Goal: Use online tool/utility: Utilize a website feature to perform a specific function

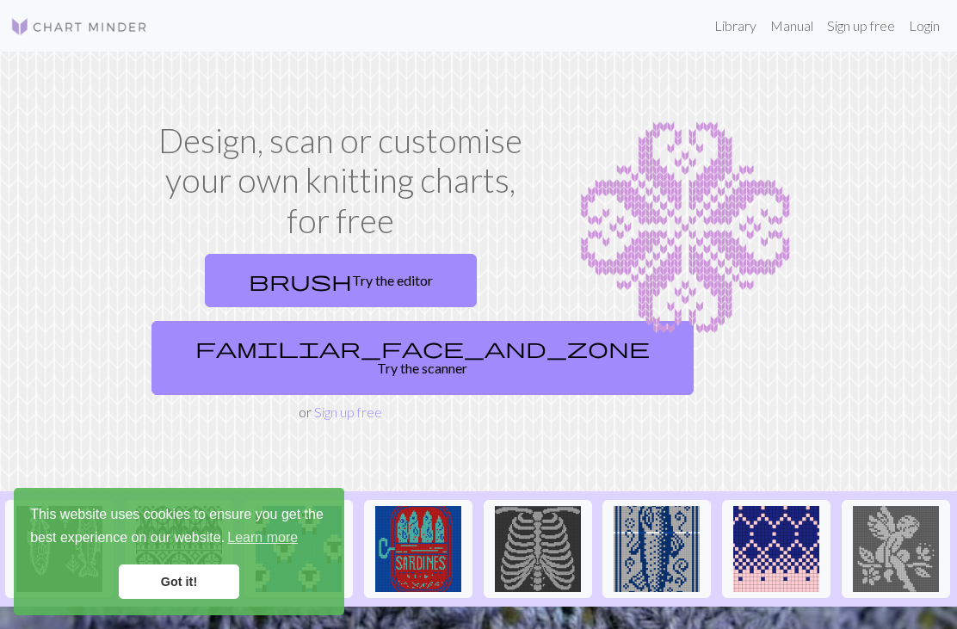
click at [406, 280] on link "brush Try the editor" at bounding box center [341, 280] width 272 height 53
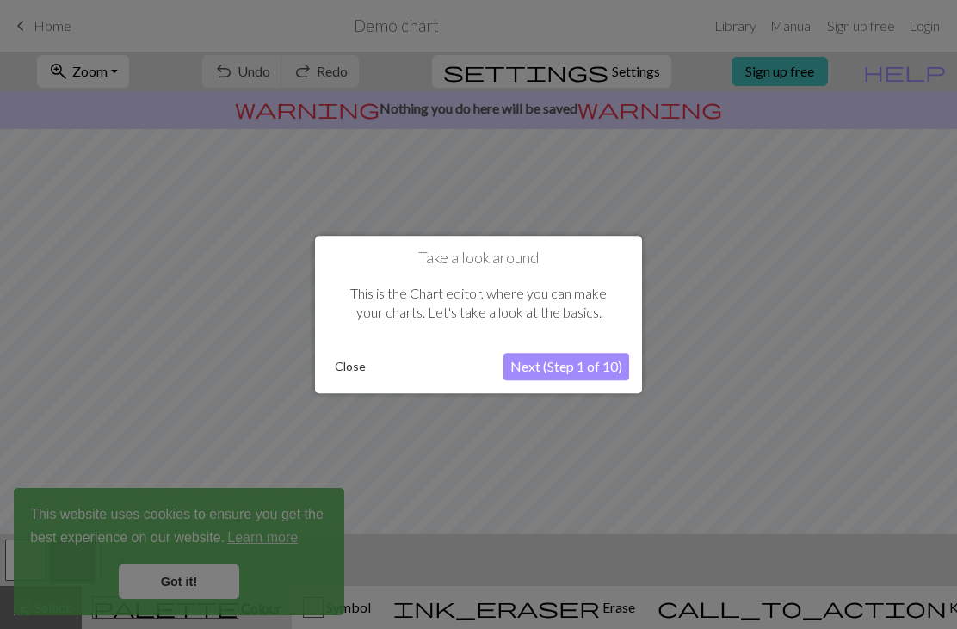
click at [344, 355] on button "Close" at bounding box center [350, 367] width 45 height 26
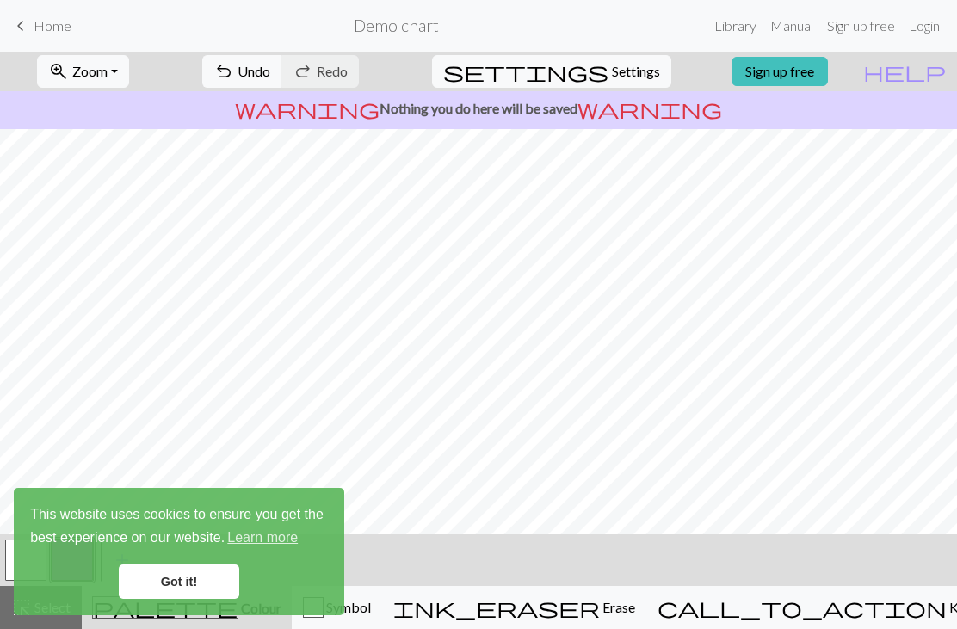
click at [188, 586] on link "Got it!" at bounding box center [179, 581] width 120 height 34
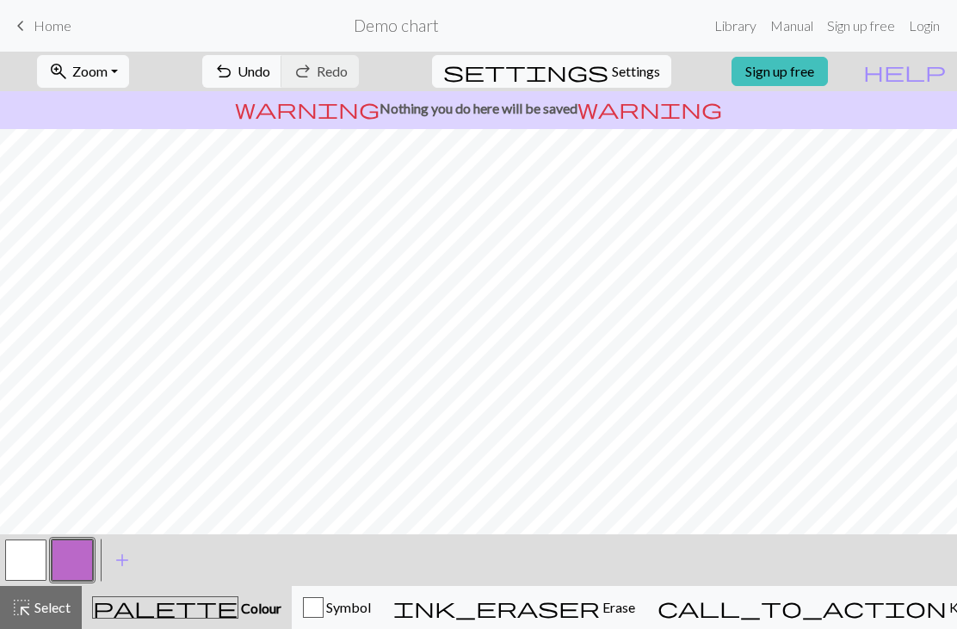
click at [615, 81] on span "Settings" at bounding box center [636, 71] width 48 height 21
select select "aran"
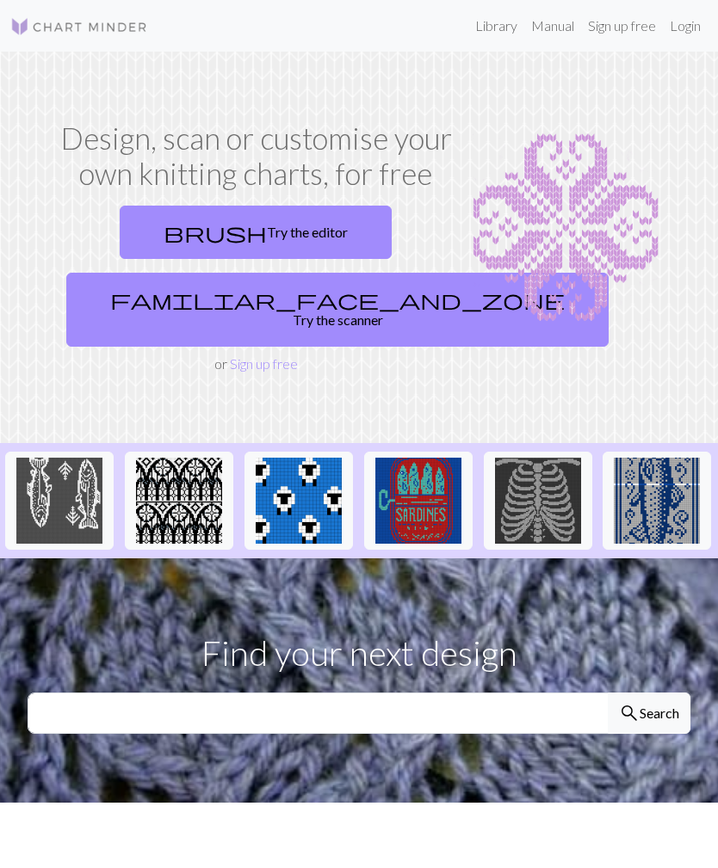
click at [318, 235] on link "brush Try the editor" at bounding box center [256, 232] width 272 height 53
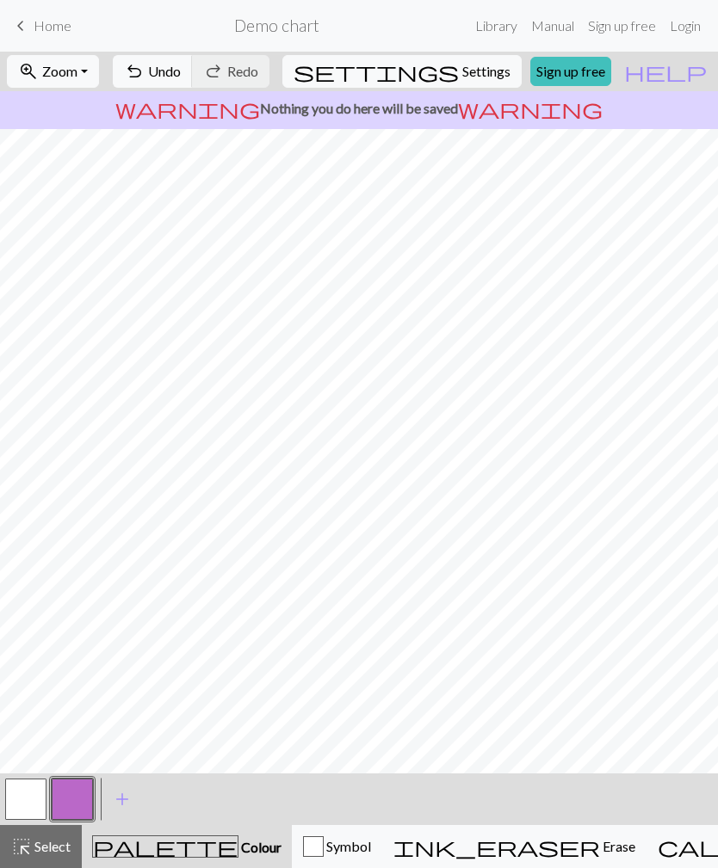
click at [43, 788] on button "button" at bounding box center [25, 799] width 41 height 41
click at [600, 849] on span "Erase" at bounding box center [617, 846] width 35 height 16
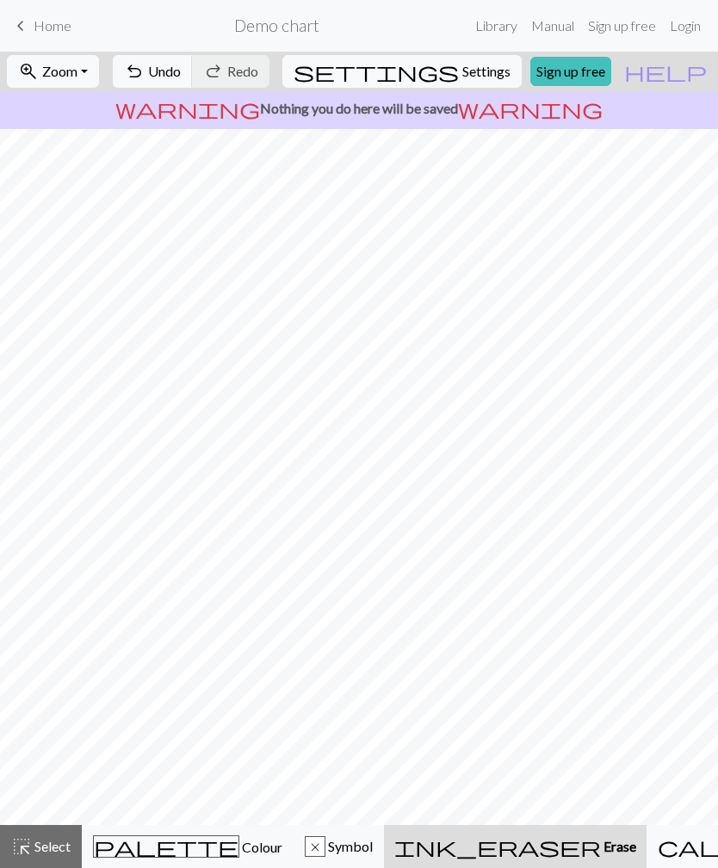
click at [181, 79] on span "Undo" at bounding box center [164, 71] width 33 height 16
click at [138, 855] on span "palette" at bounding box center [166, 847] width 145 height 24
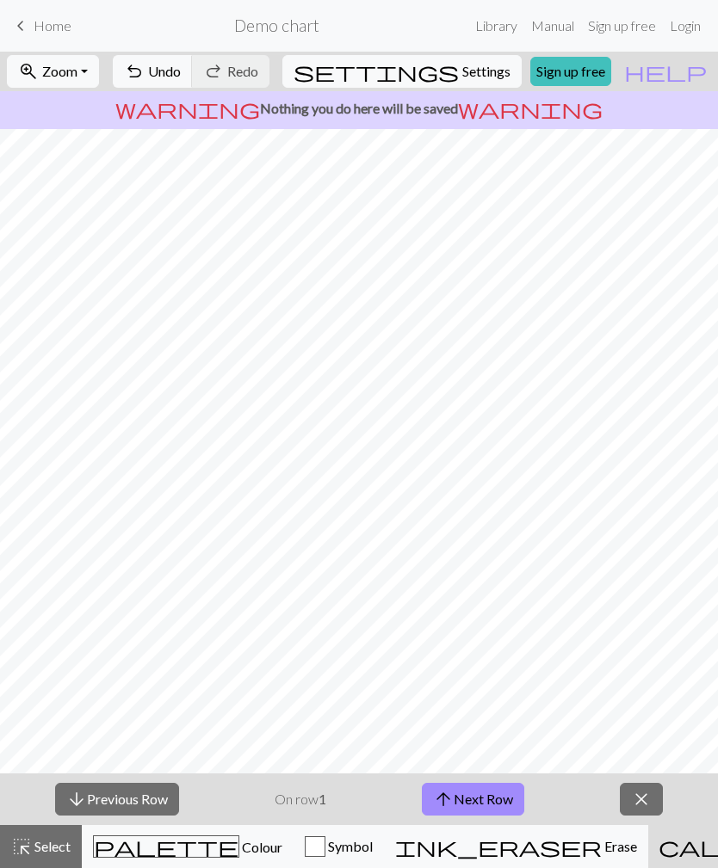
click at [625, 800] on button "close" at bounding box center [640, 799] width 43 height 33
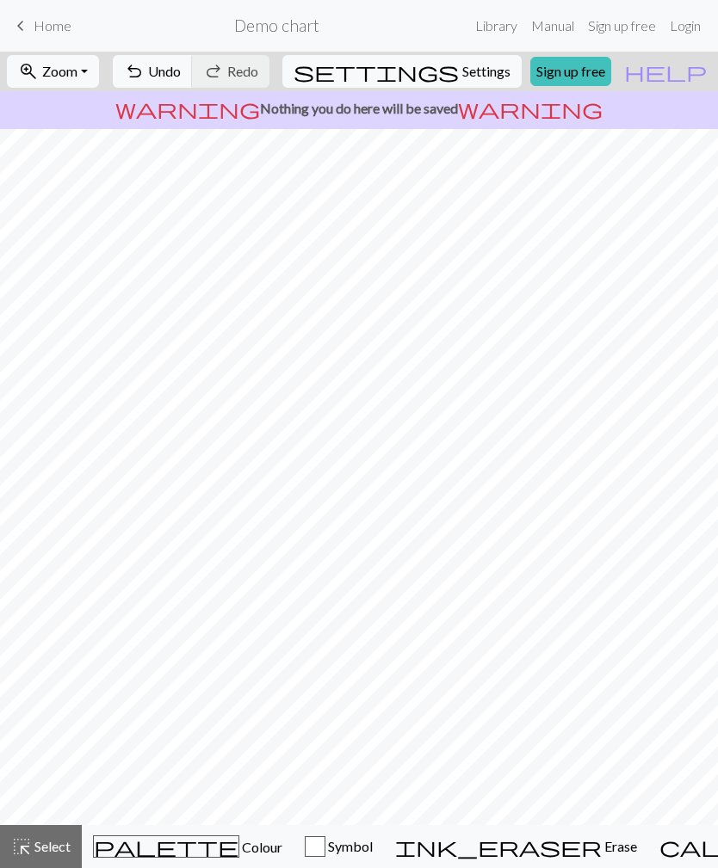
click at [239, 846] on span "Colour" at bounding box center [260, 847] width 43 height 16
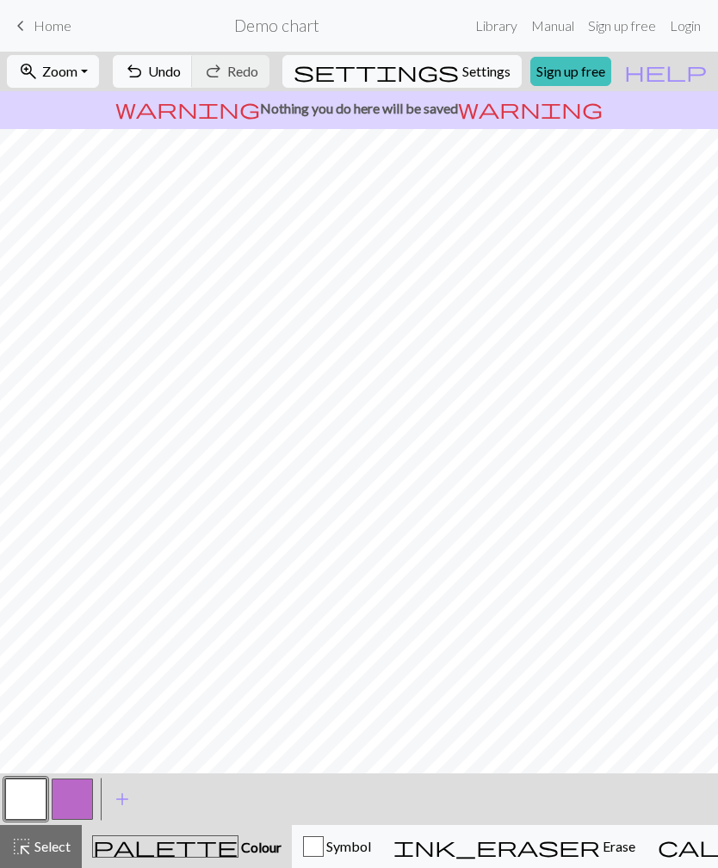
click at [43, 853] on span "Select" at bounding box center [51, 846] width 39 height 16
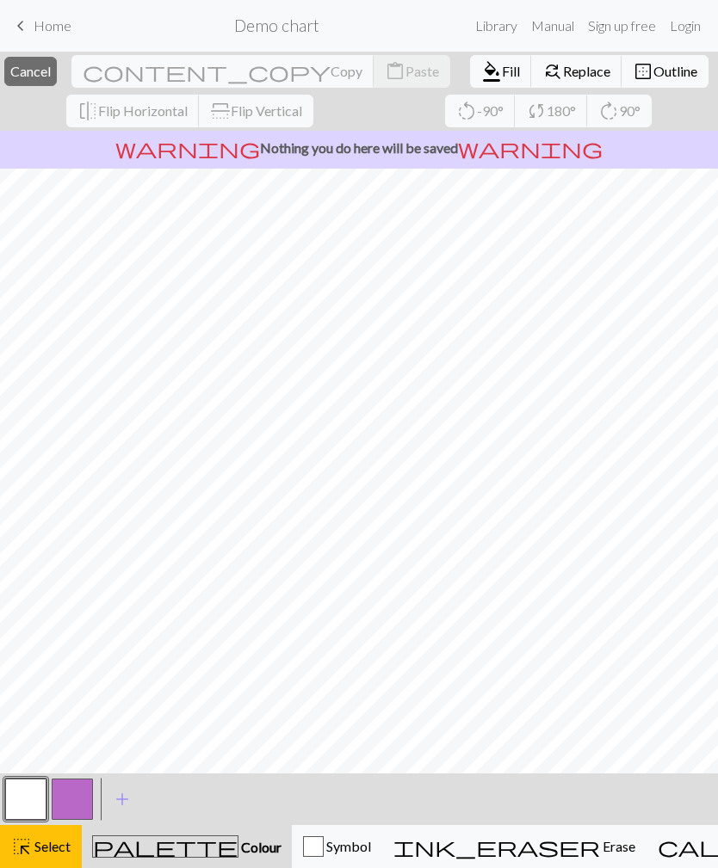
click at [34, 799] on button "button" at bounding box center [25, 799] width 41 height 41
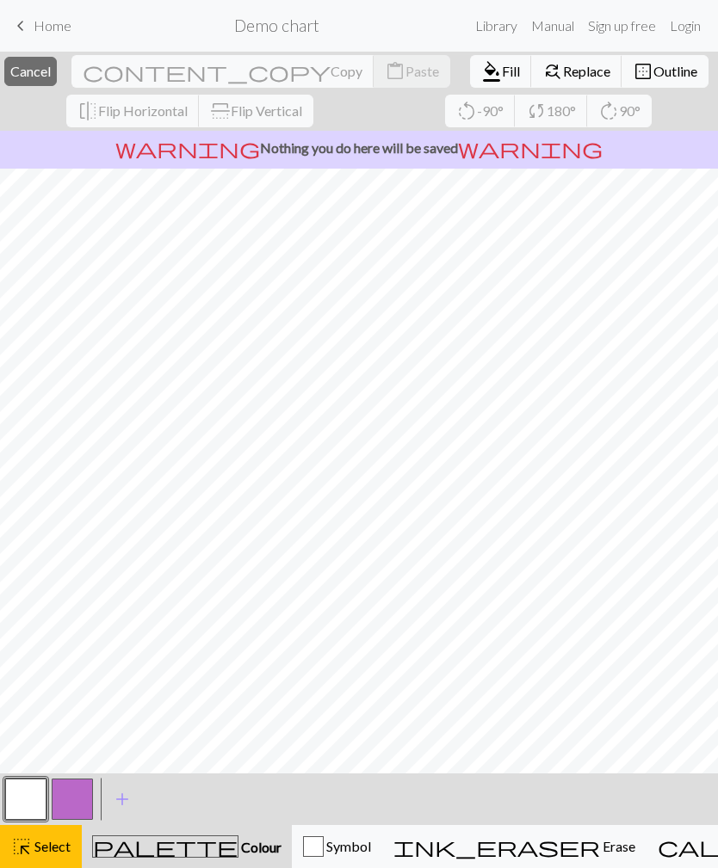
click at [34, 798] on button "button" at bounding box center [25, 799] width 41 height 41
click at [48, 851] on span "Select" at bounding box center [51, 846] width 39 height 16
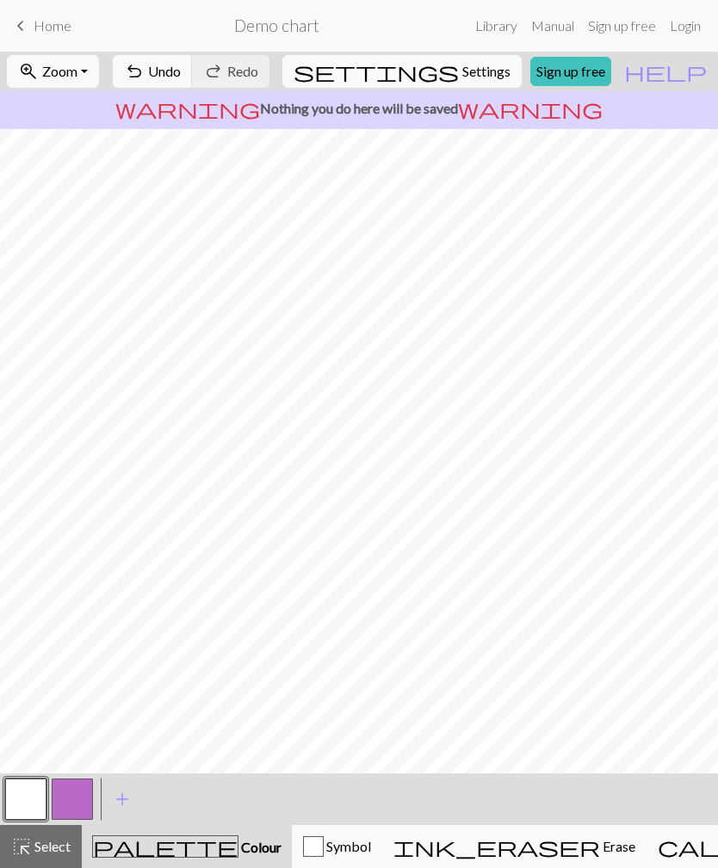
click at [50, 845] on span "Select" at bounding box center [51, 846] width 39 height 16
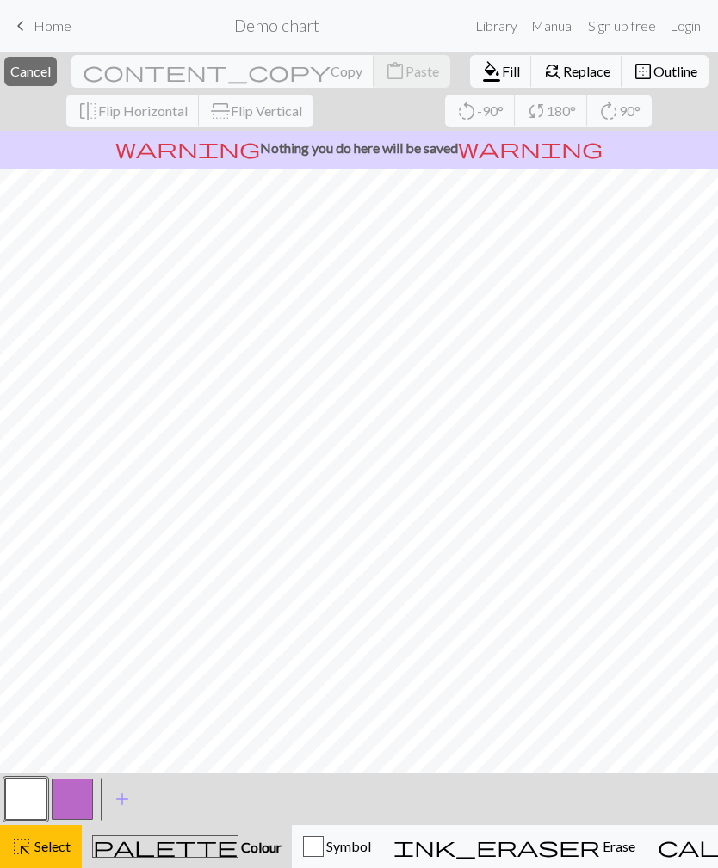
click at [502, 77] on span "Fill" at bounding box center [511, 71] width 18 height 16
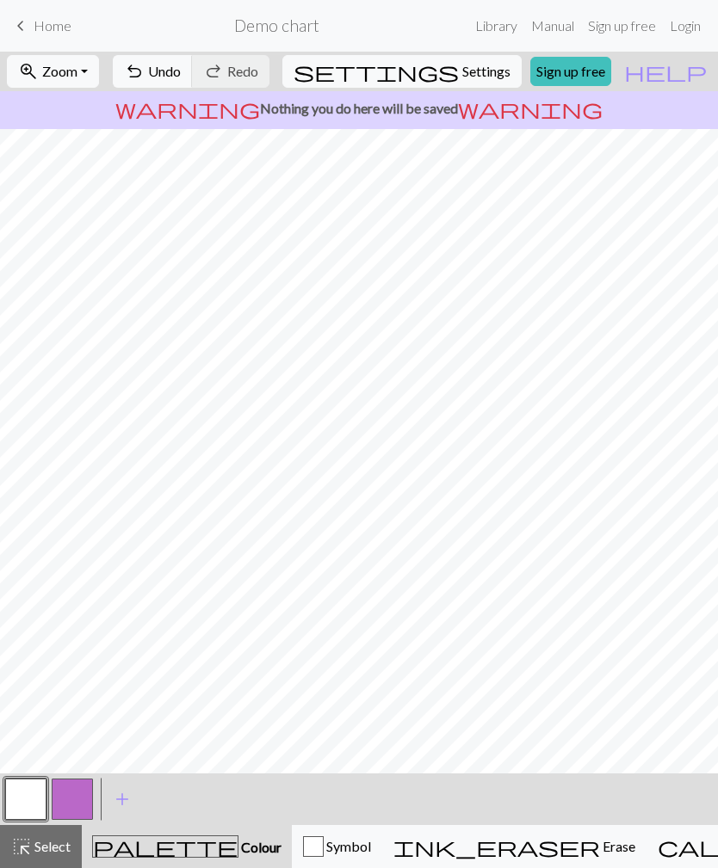
click at [462, 77] on span "Settings" at bounding box center [486, 71] width 48 height 21
select select "aran"
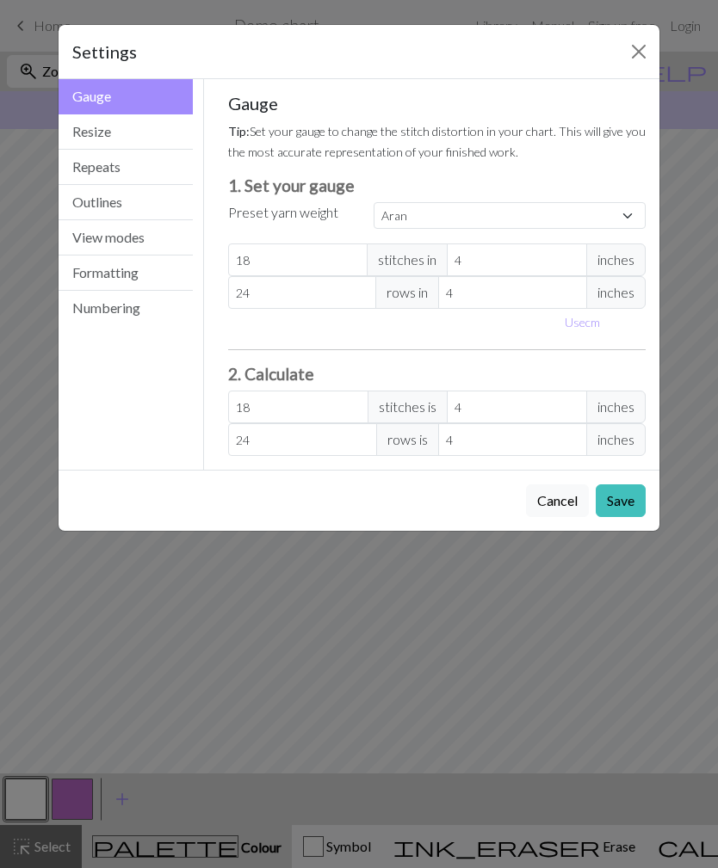
click at [139, 139] on button "Resize" at bounding box center [126, 131] width 134 height 35
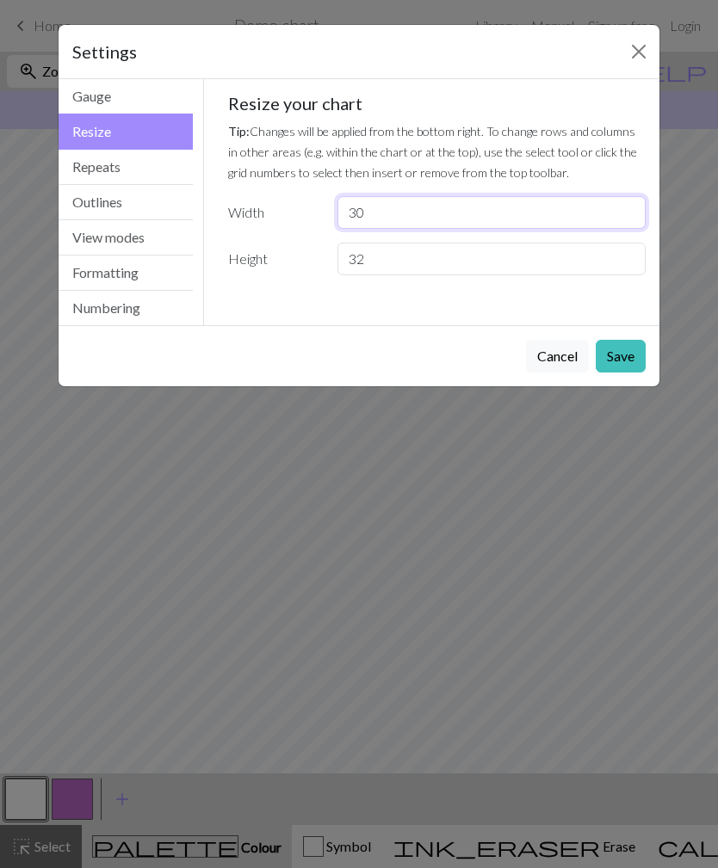
click at [360, 210] on input "30" at bounding box center [491, 212] width 308 height 33
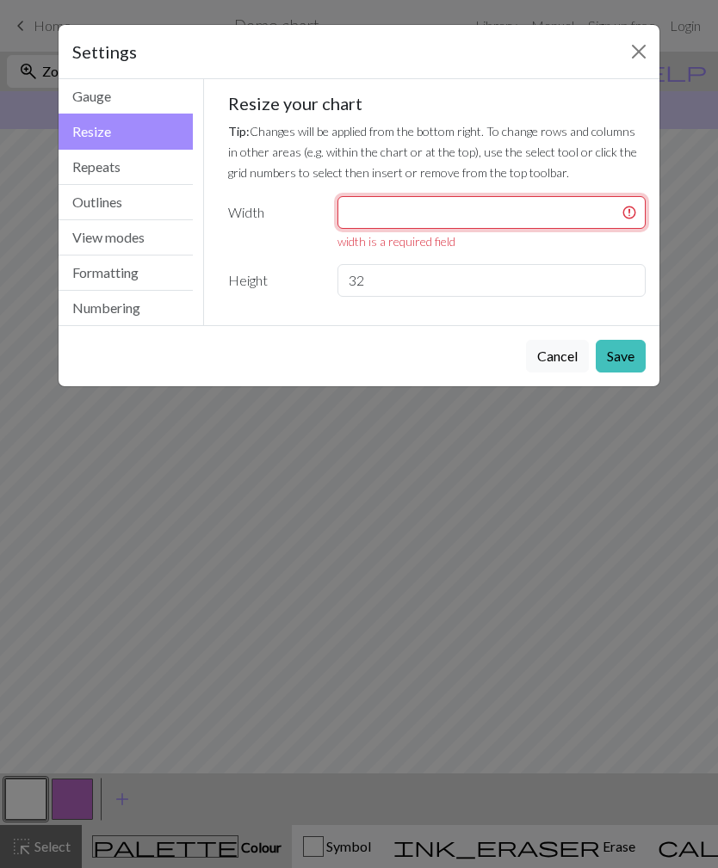
click at [369, 200] on input "number" at bounding box center [491, 212] width 308 height 33
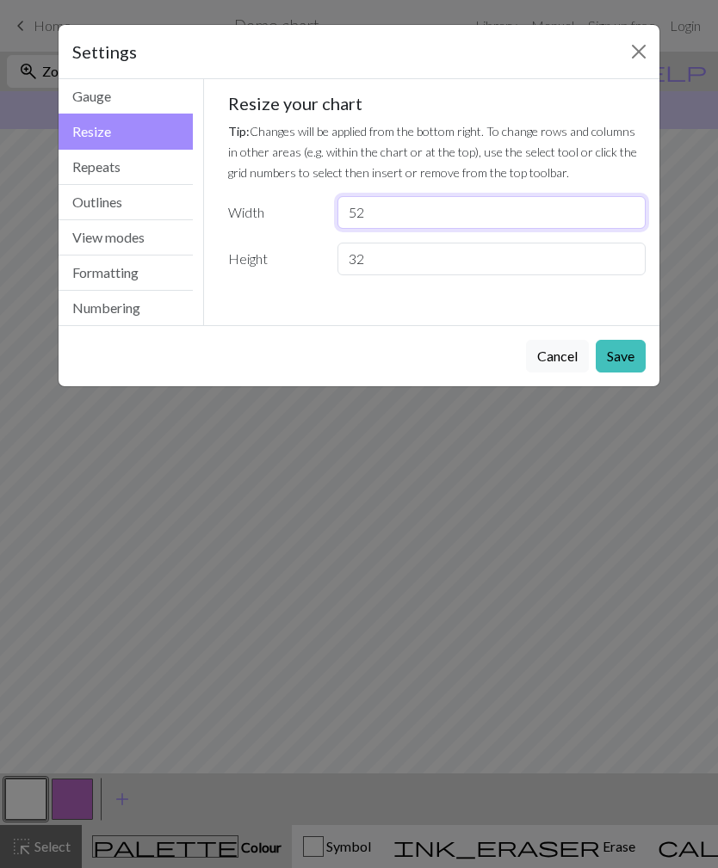
type input "52"
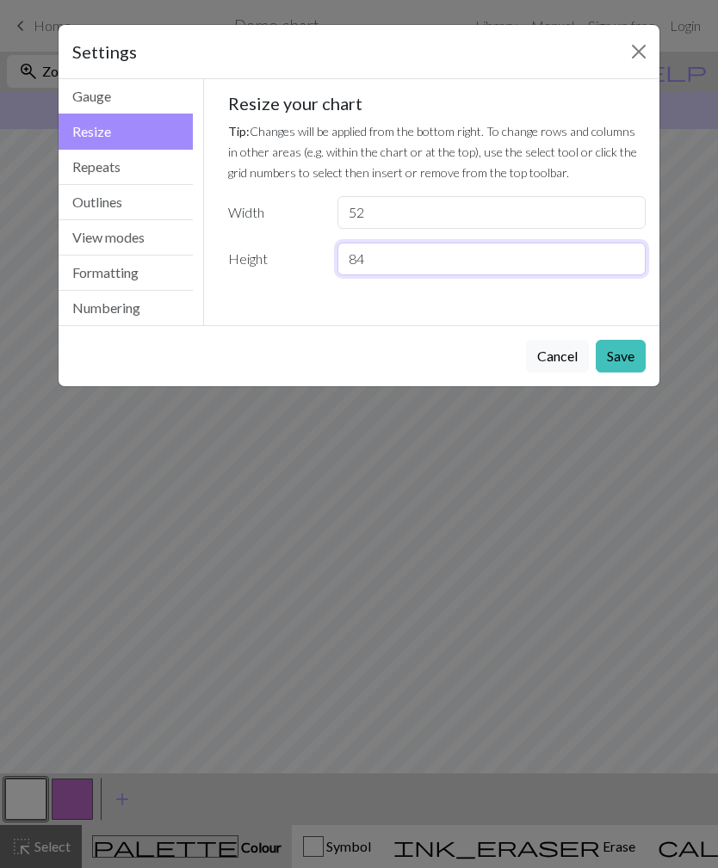
type input "84"
click at [627, 356] on button "Save" at bounding box center [620, 356] width 50 height 33
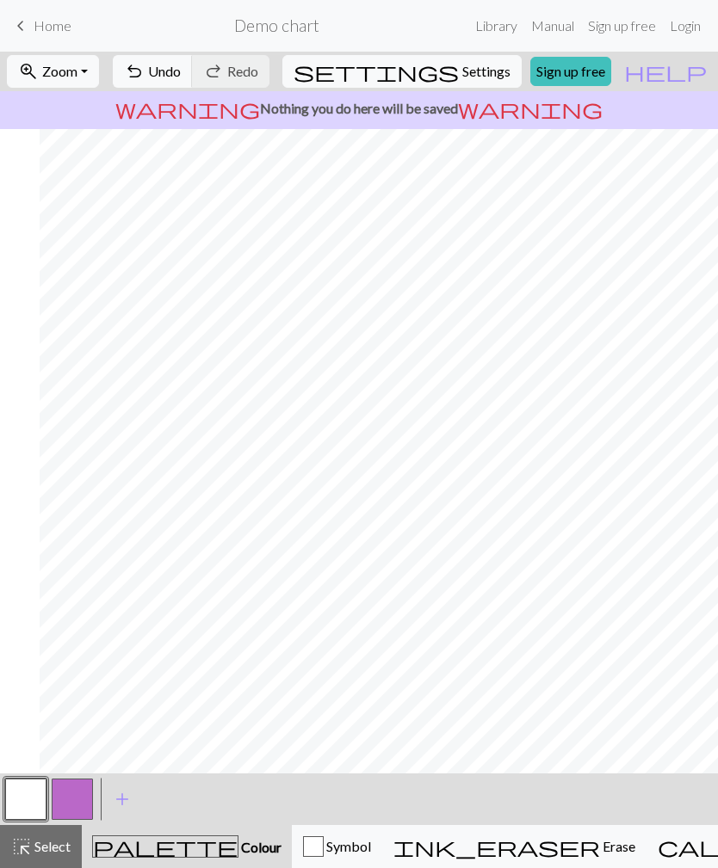
scroll to position [0, 222]
click at [27, 790] on button "button" at bounding box center [25, 799] width 41 height 41
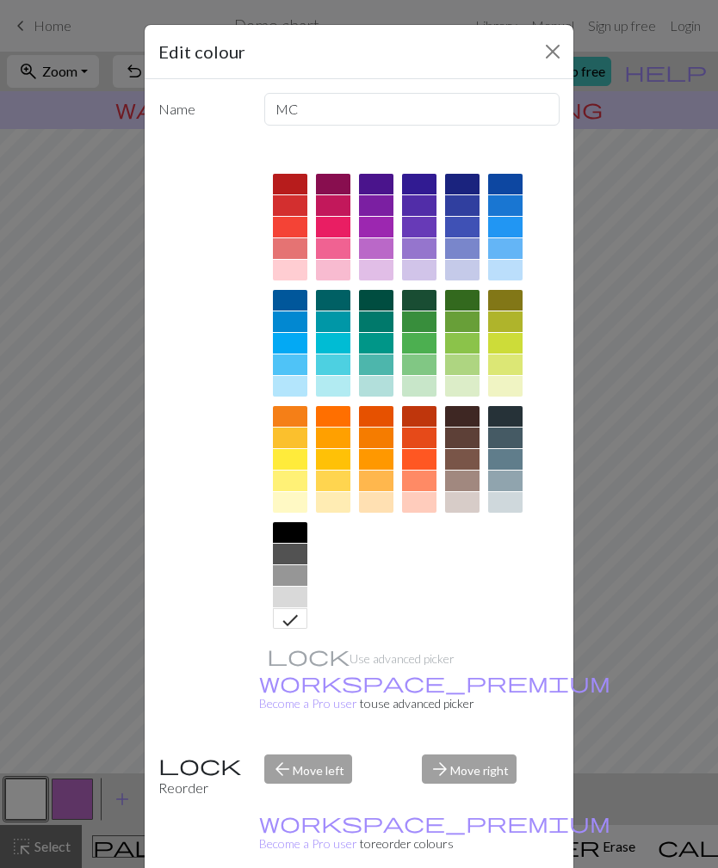
click at [297, 184] on div at bounding box center [290, 184] width 34 height 21
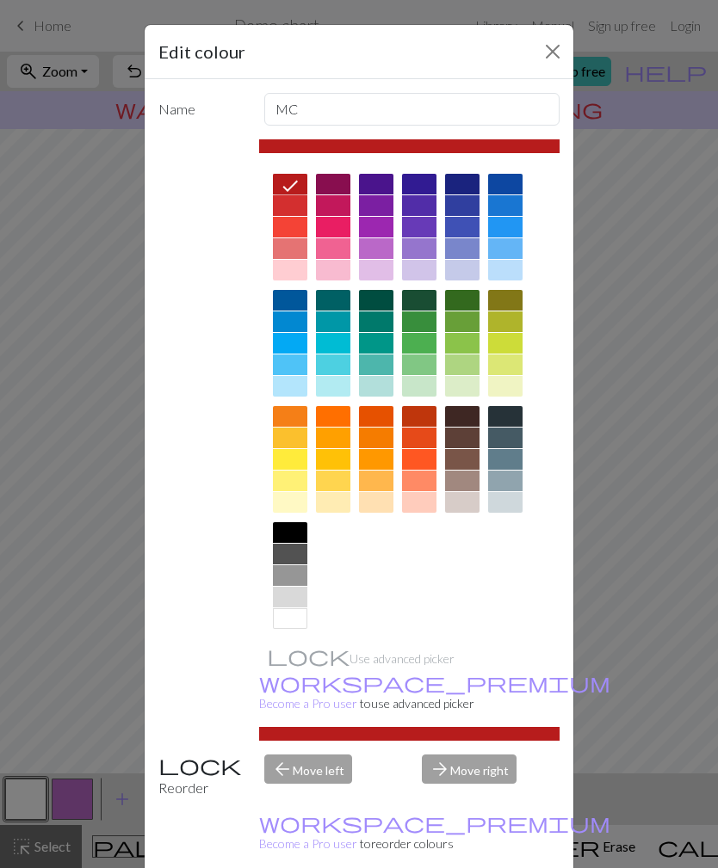
click at [486, 760] on div "arrow_forward Move right" at bounding box center [490, 777] width 158 height 44
click at [329, 755] on div "arrow_back Move left" at bounding box center [333, 777] width 158 height 44
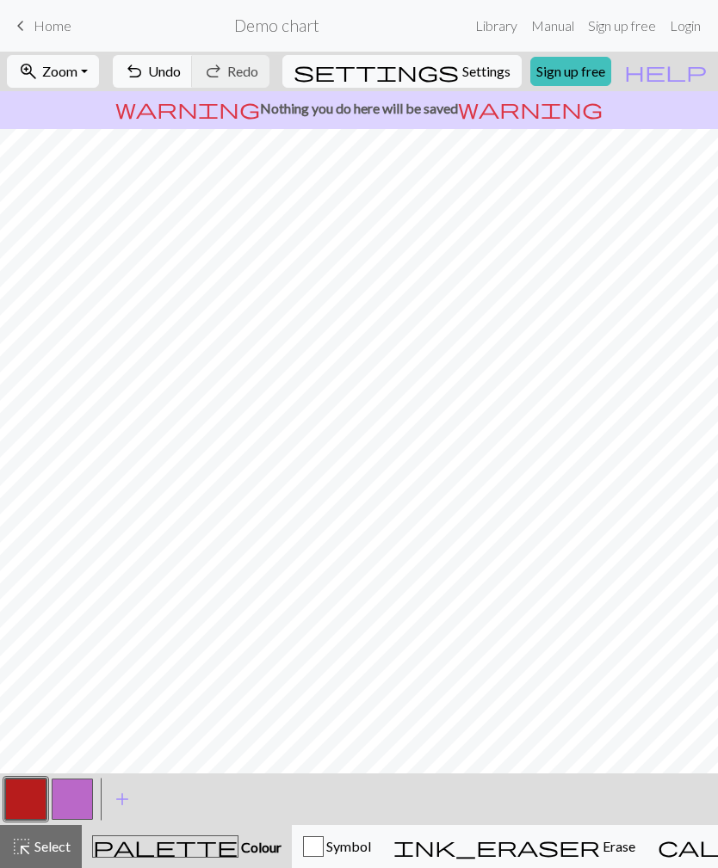
click at [71, 796] on button "button" at bounding box center [72, 799] width 41 height 41
click at [181, 76] on span "Undo" at bounding box center [164, 71] width 33 height 16
click at [126, 798] on span "add" at bounding box center [122, 799] width 21 height 24
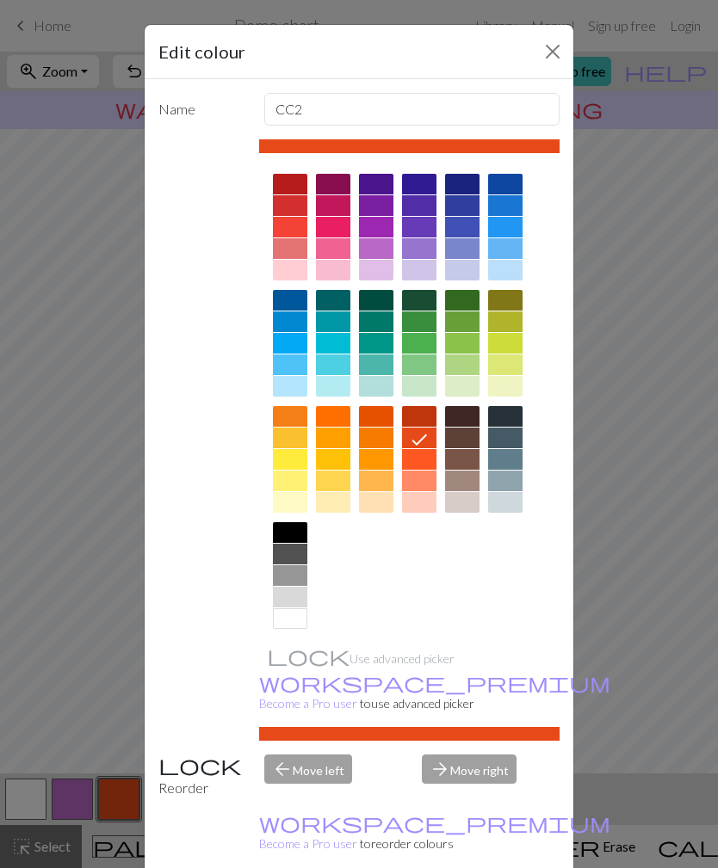
click at [295, 185] on div at bounding box center [290, 184] width 34 height 21
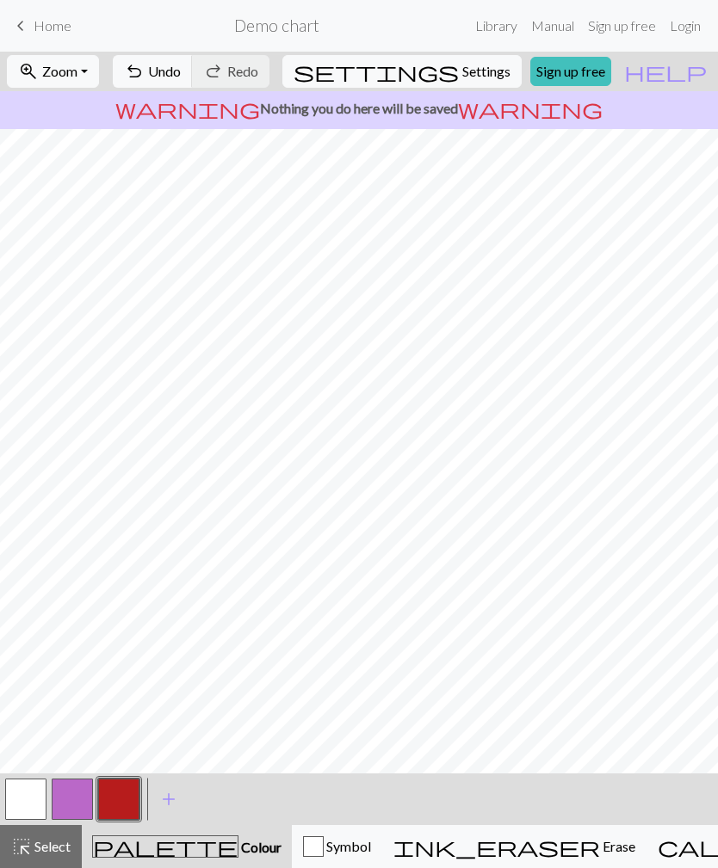
click at [83, 804] on button "button" at bounding box center [72, 799] width 41 height 41
click at [77, 806] on button "button" at bounding box center [72, 799] width 41 height 41
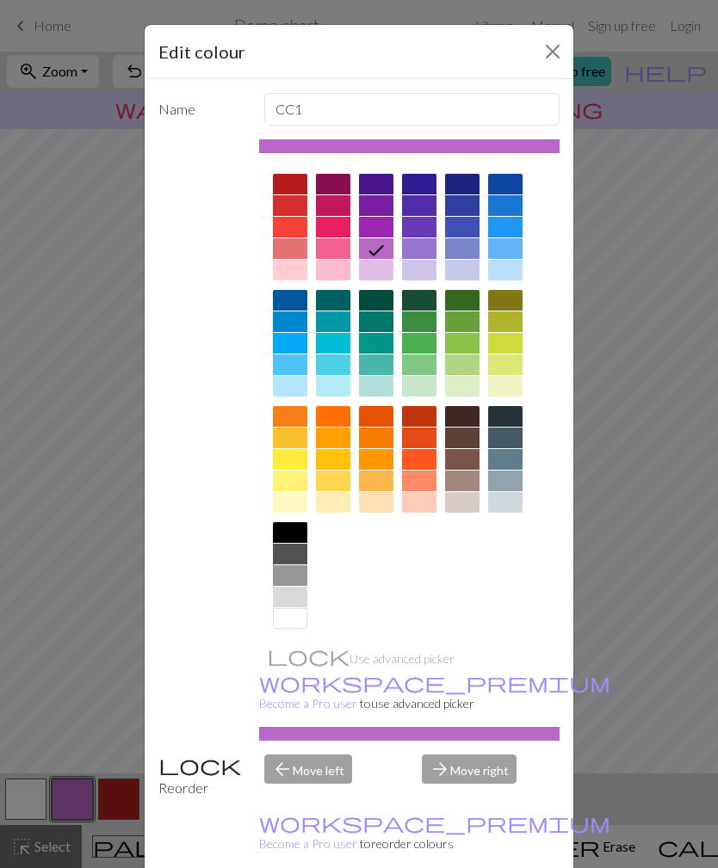
click at [298, 462] on div at bounding box center [290, 459] width 34 height 21
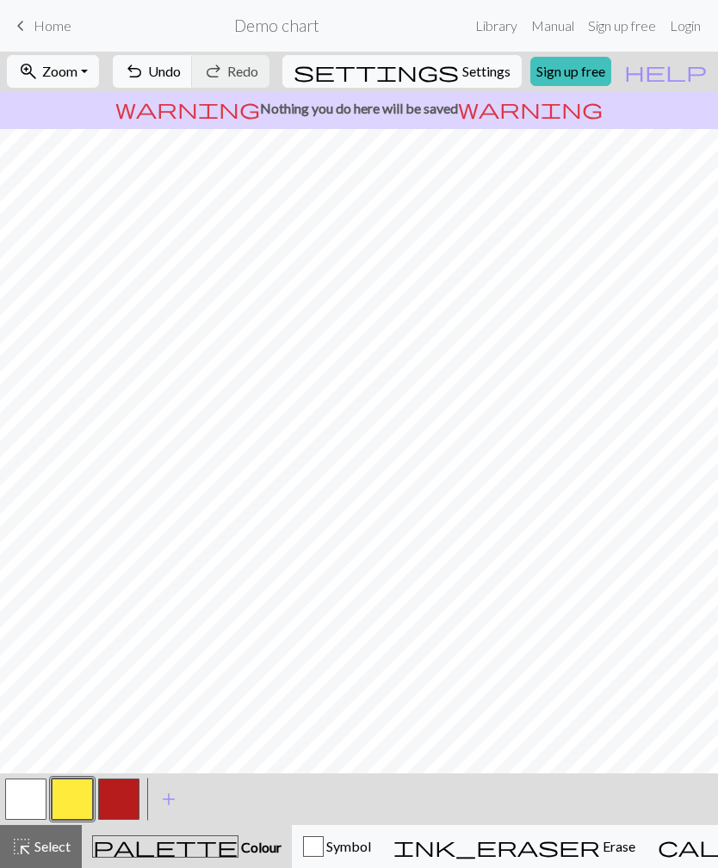
click at [60, 851] on span "Select" at bounding box center [51, 846] width 39 height 16
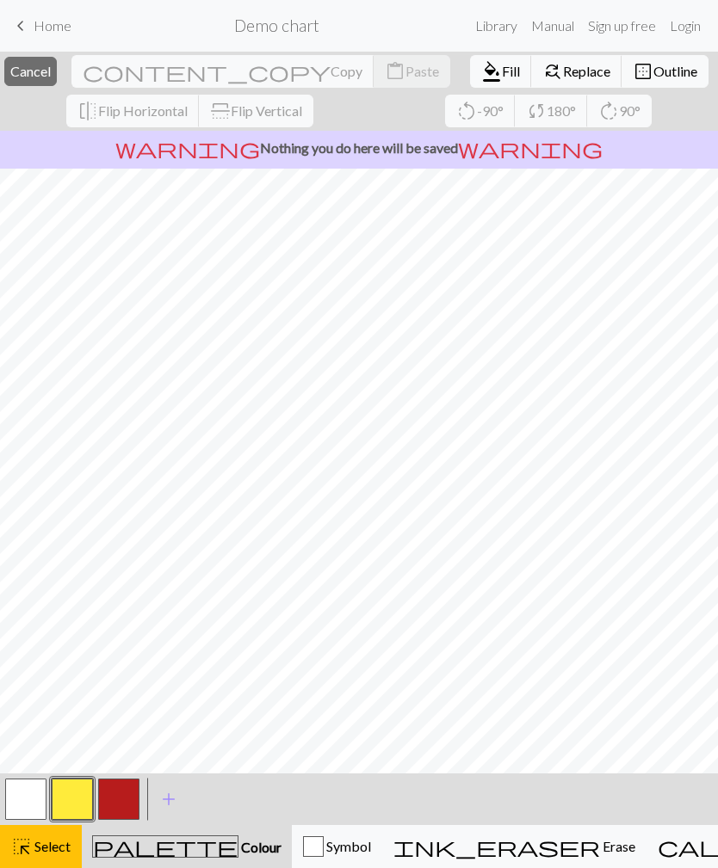
click at [45, 807] on button "button" at bounding box center [25, 799] width 41 height 41
click at [502, 75] on span "Fill" at bounding box center [511, 71] width 18 height 16
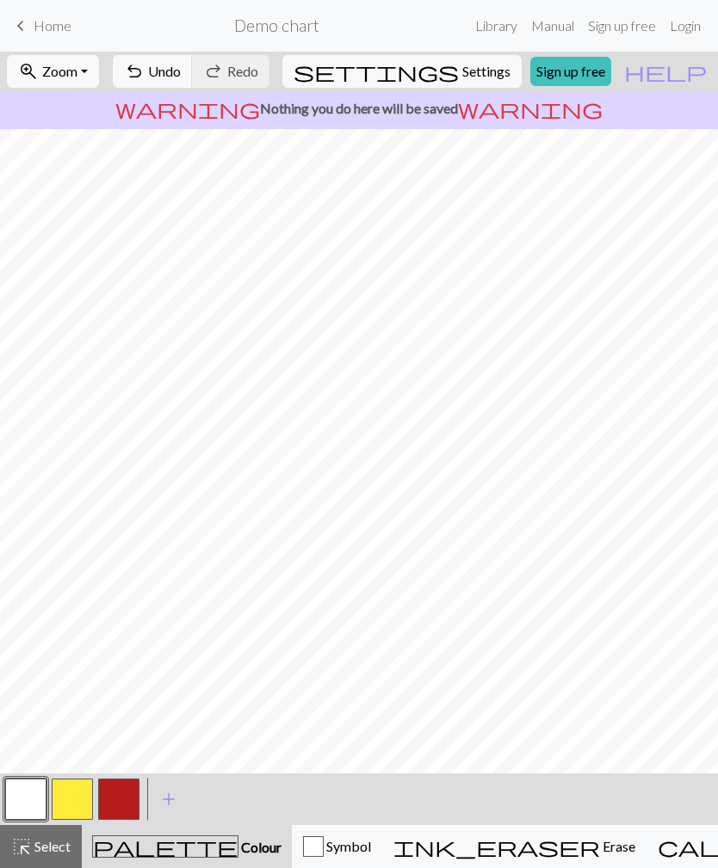
click at [116, 801] on button "button" at bounding box center [118, 799] width 41 height 41
click at [193, 85] on button "undo Undo Undo" at bounding box center [153, 71] width 80 height 33
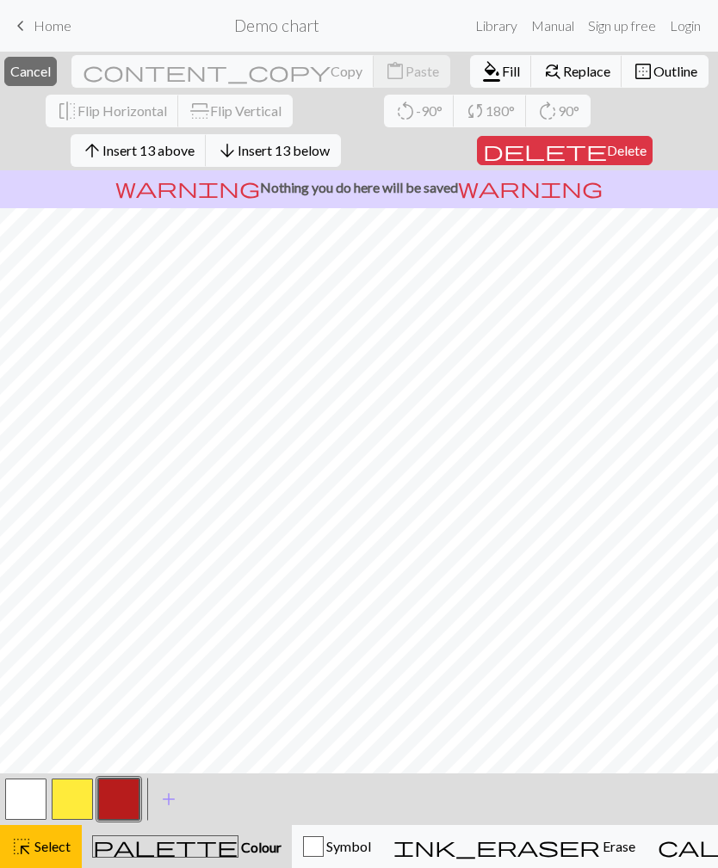
click at [50, 843] on span "Select" at bounding box center [51, 846] width 39 height 16
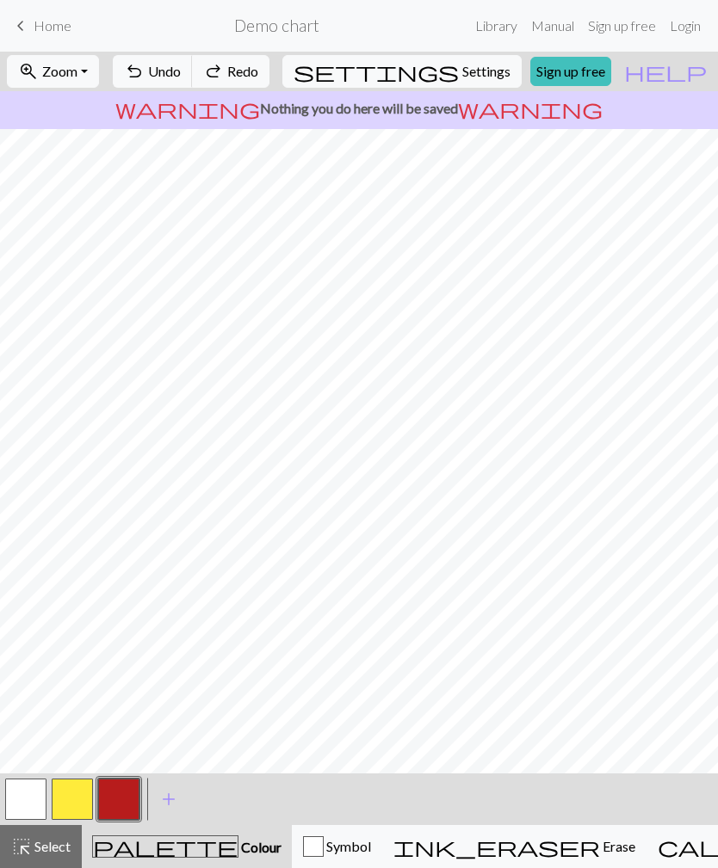
click at [92, 83] on button "zoom_in Zoom Zoom" at bounding box center [53, 71] width 92 height 33
click at [102, 206] on button "50%" at bounding box center [76, 207] width 136 height 28
click at [181, 65] on span "Undo" at bounding box center [164, 71] width 33 height 16
click at [99, 76] on button "zoom_in Zoom Zoom" at bounding box center [53, 71] width 92 height 33
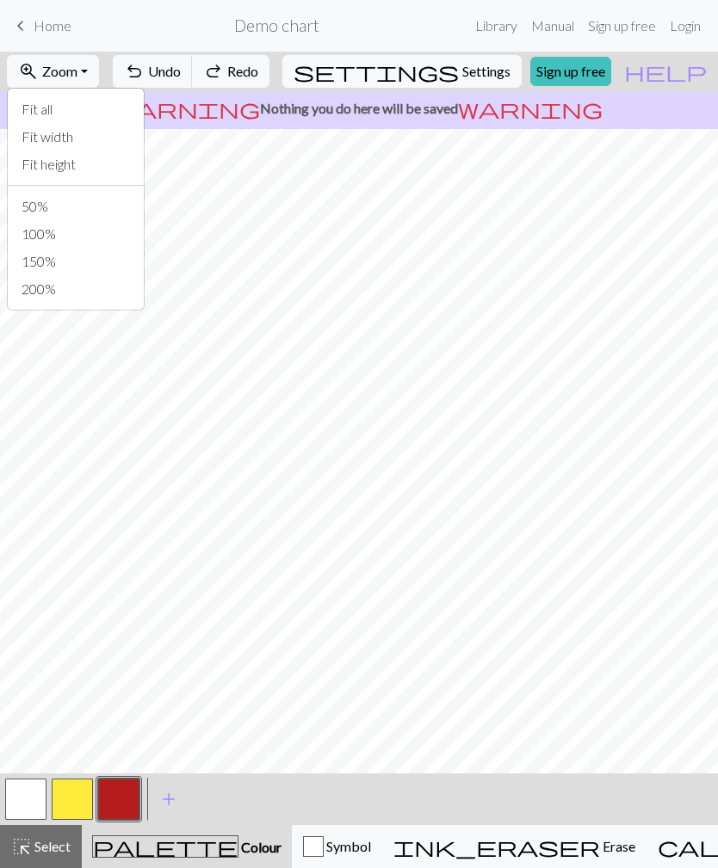
click at [108, 231] on button "100%" at bounding box center [76, 234] width 136 height 28
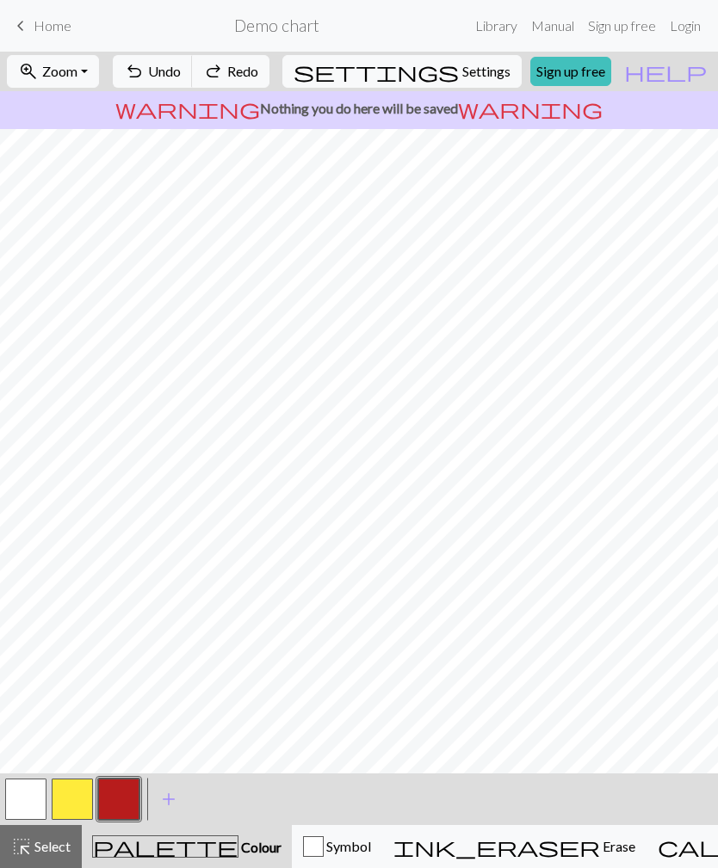
click at [445, 49] on nav "keyboard_arrow_left Home Demo chart Library Manual Sign up free Login" at bounding box center [359, 26] width 718 height 52
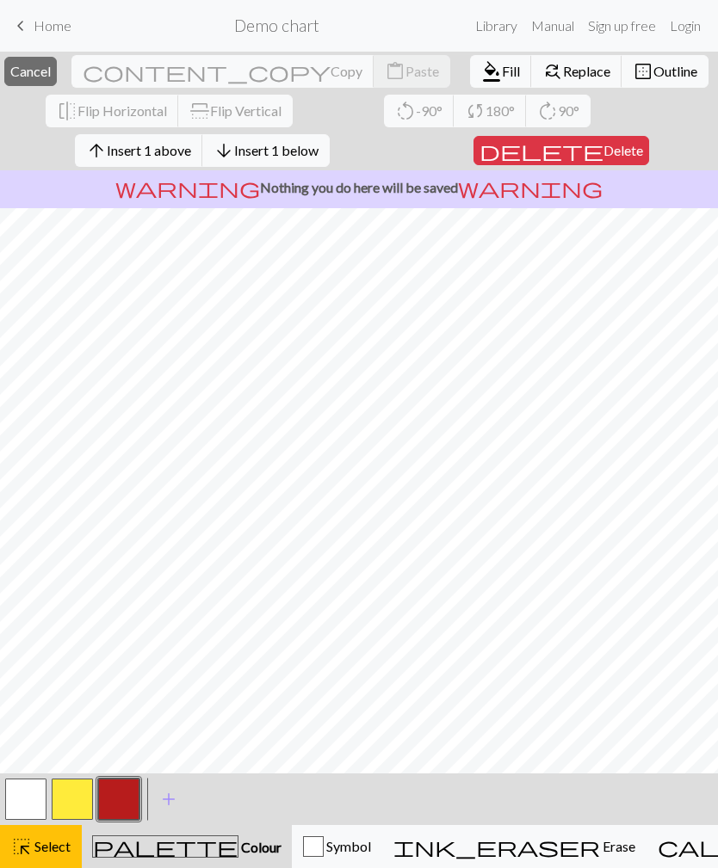
click at [127, 800] on button "button" at bounding box center [118, 799] width 41 height 41
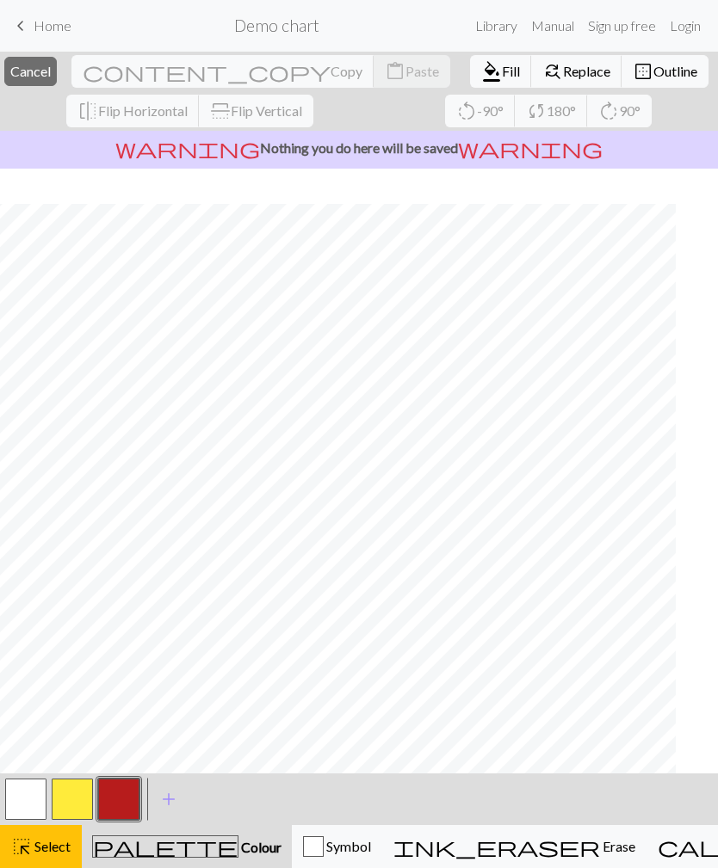
scroll to position [734, 61]
click at [45, 853] on span "Select" at bounding box center [51, 846] width 39 height 16
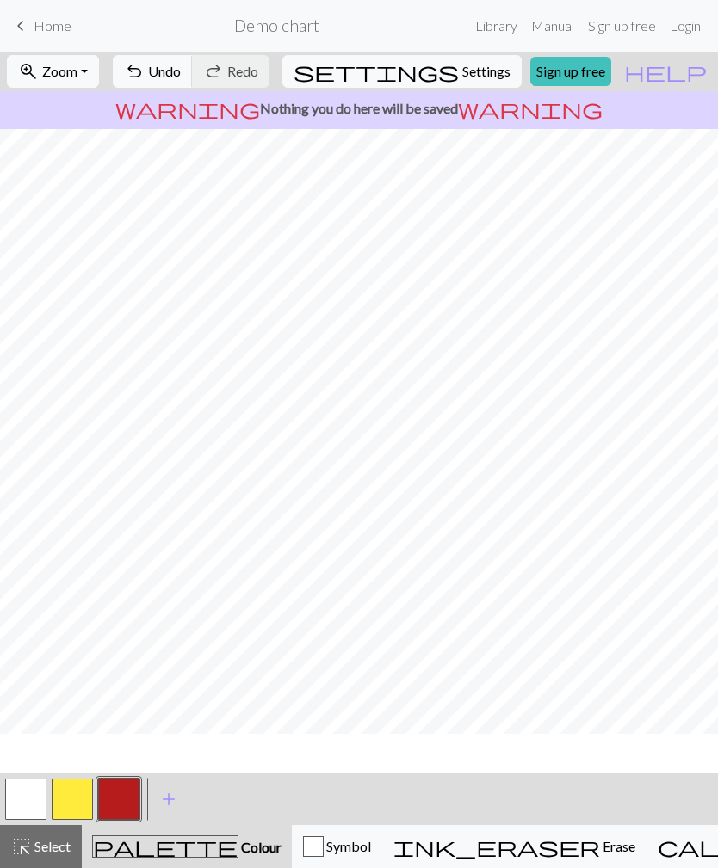
scroll to position [701, 61]
click at [99, 77] on button "zoom_in Zoom Zoom" at bounding box center [53, 71] width 92 height 33
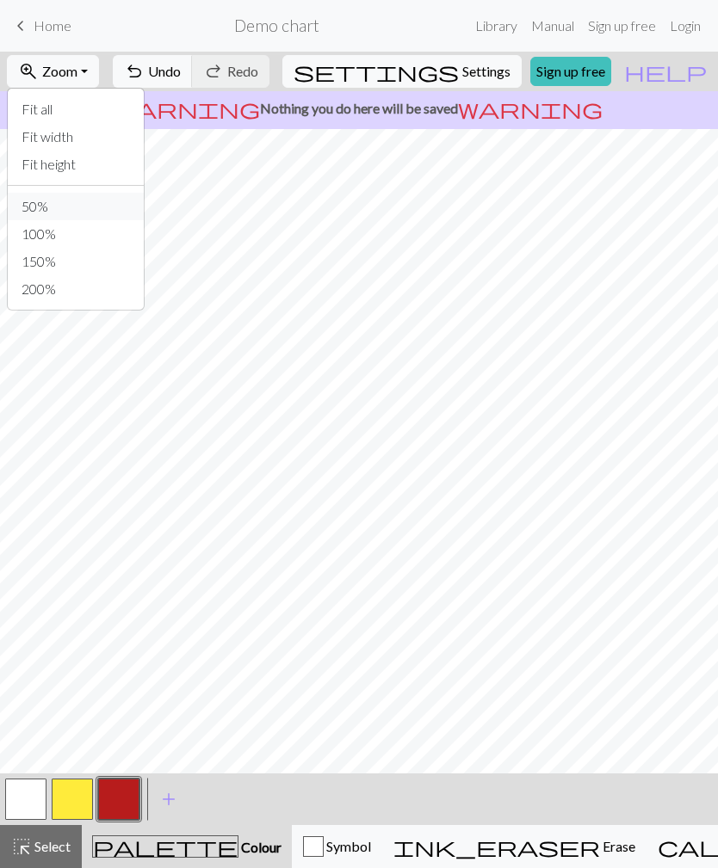
click at [99, 210] on button "50%" at bounding box center [76, 207] width 136 height 28
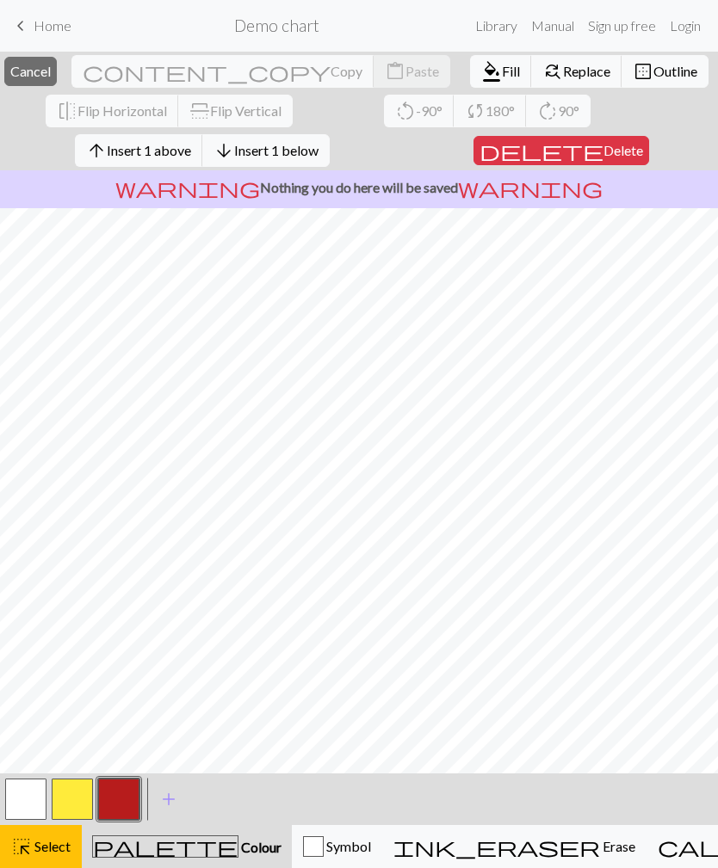
click at [502, 79] on span "Fill" at bounding box center [511, 71] width 18 height 16
click at [481, 71] on span "format_color_fill" at bounding box center [491, 71] width 21 height 24
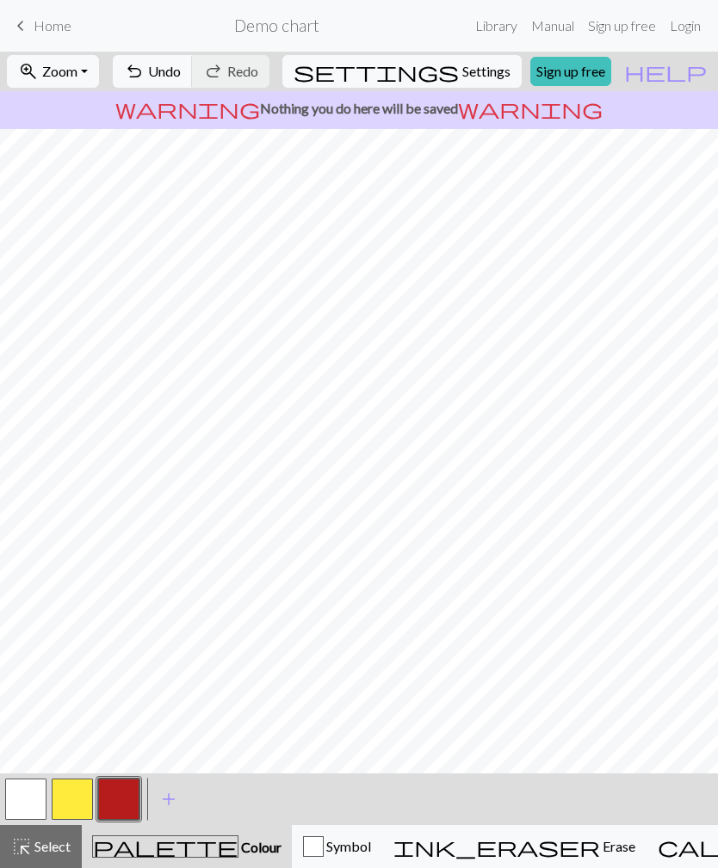
click at [181, 71] on span "Undo" at bounding box center [164, 71] width 33 height 16
click at [44, 840] on span "Select" at bounding box center [51, 846] width 39 height 16
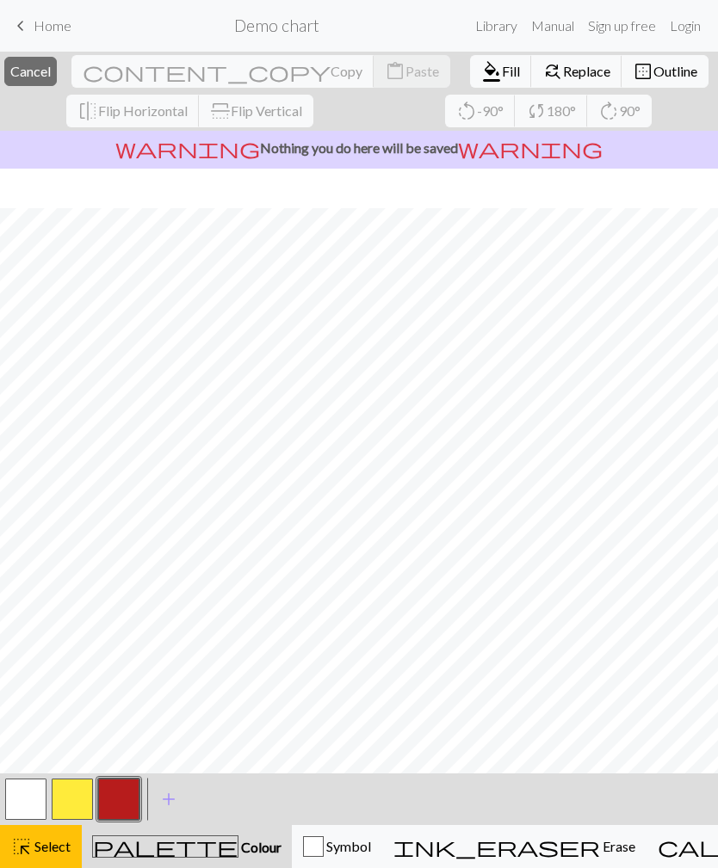
scroll to position [178, 0]
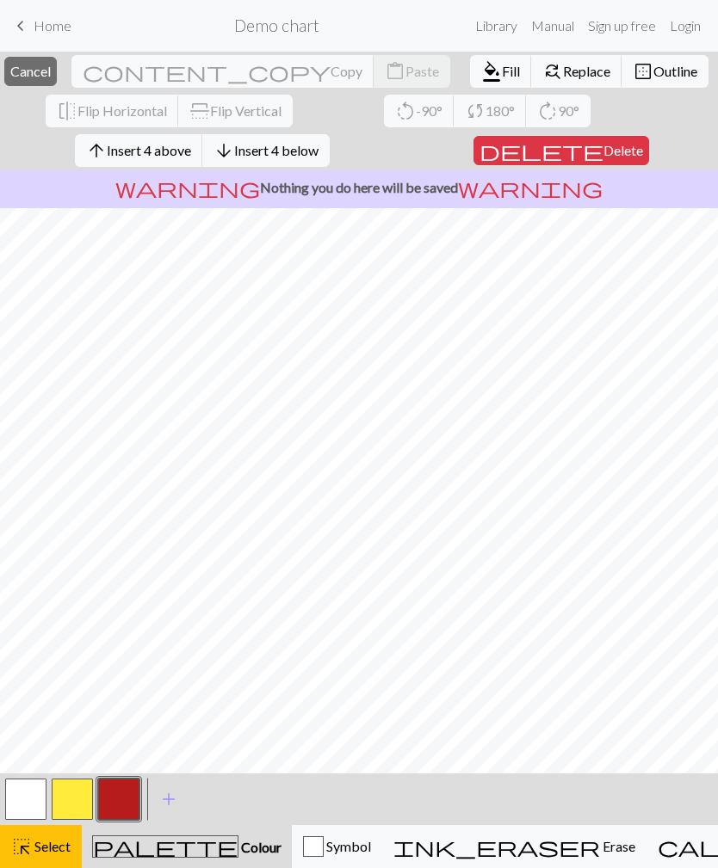
click at [502, 77] on span "Fill" at bounding box center [511, 71] width 18 height 16
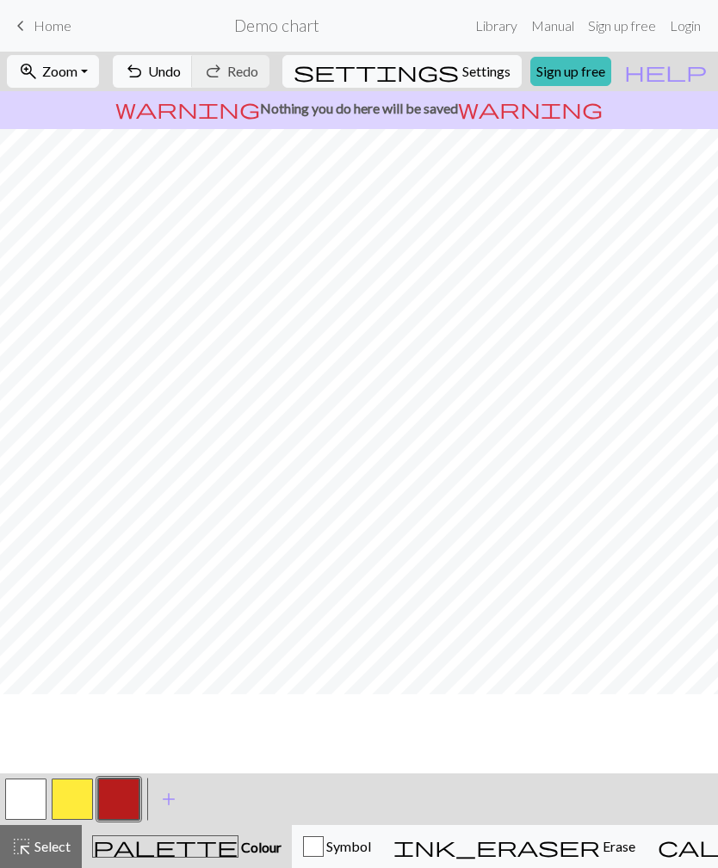
scroll to position [139, 0]
click at [47, 851] on span "Select" at bounding box center [51, 846] width 39 height 16
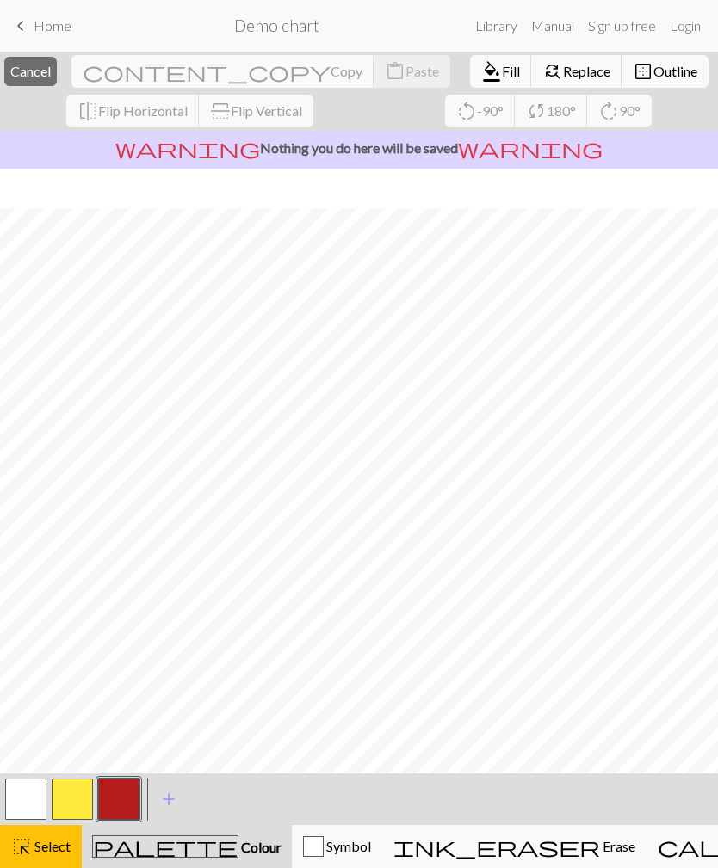
scroll to position [178, 0]
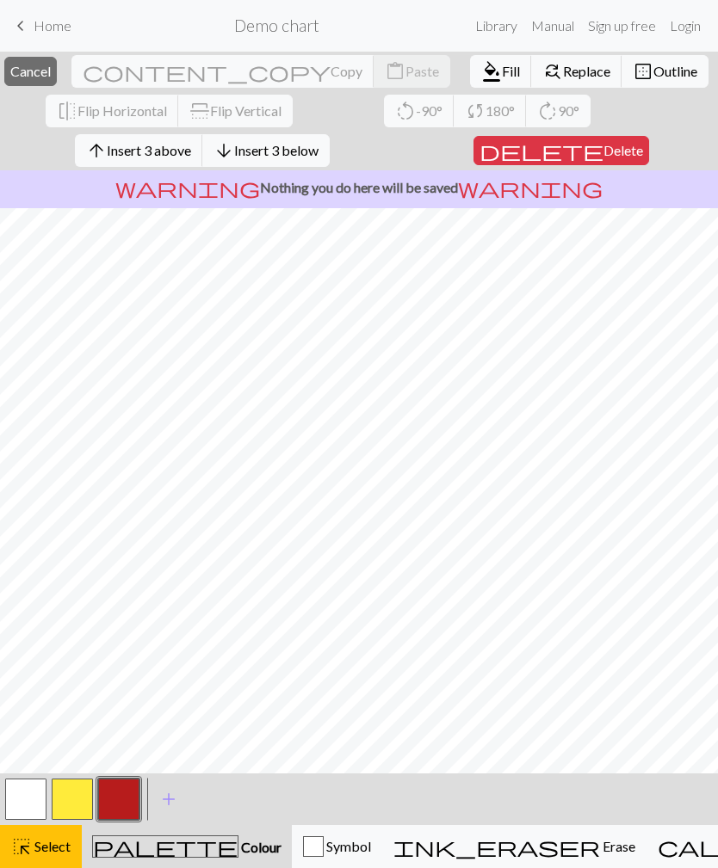
click at [502, 74] on span "Fill" at bounding box center [511, 71] width 18 height 16
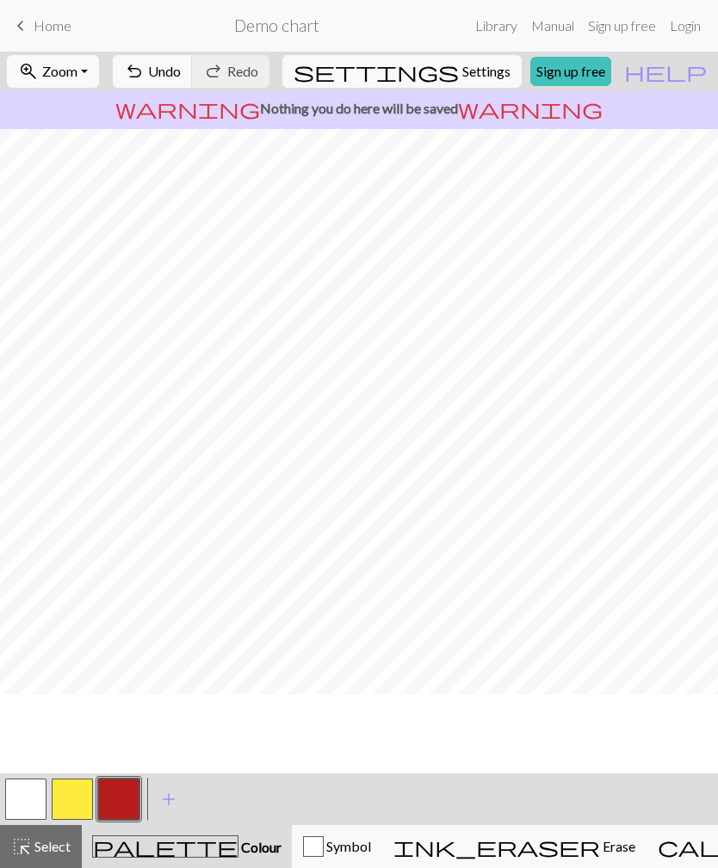
scroll to position [139, 0]
click at [74, 803] on button "button" at bounding box center [72, 799] width 41 height 41
click at [42, 842] on span "Select" at bounding box center [51, 846] width 39 height 16
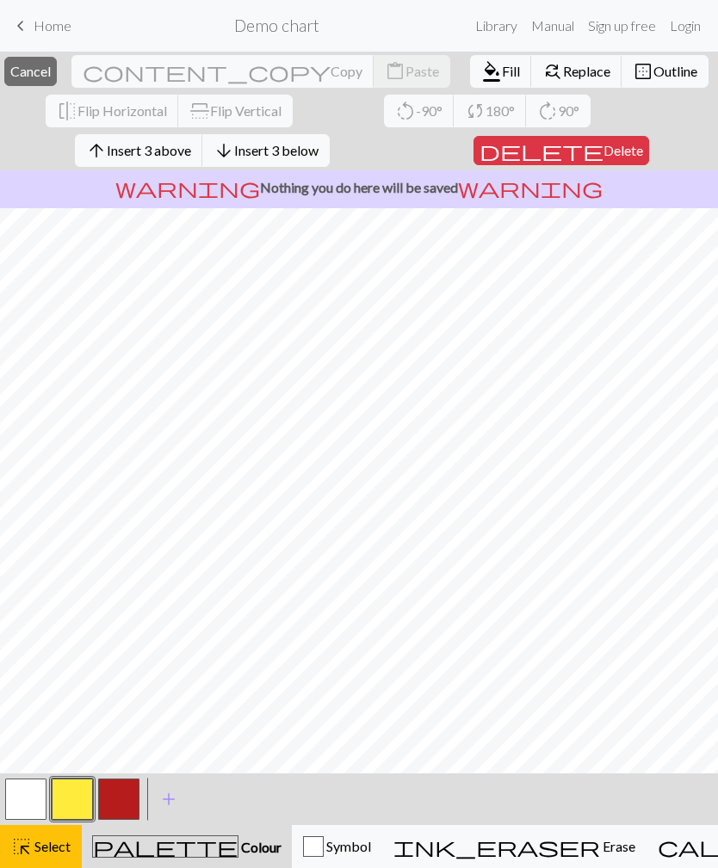
click at [502, 77] on span "Fill" at bounding box center [511, 71] width 18 height 16
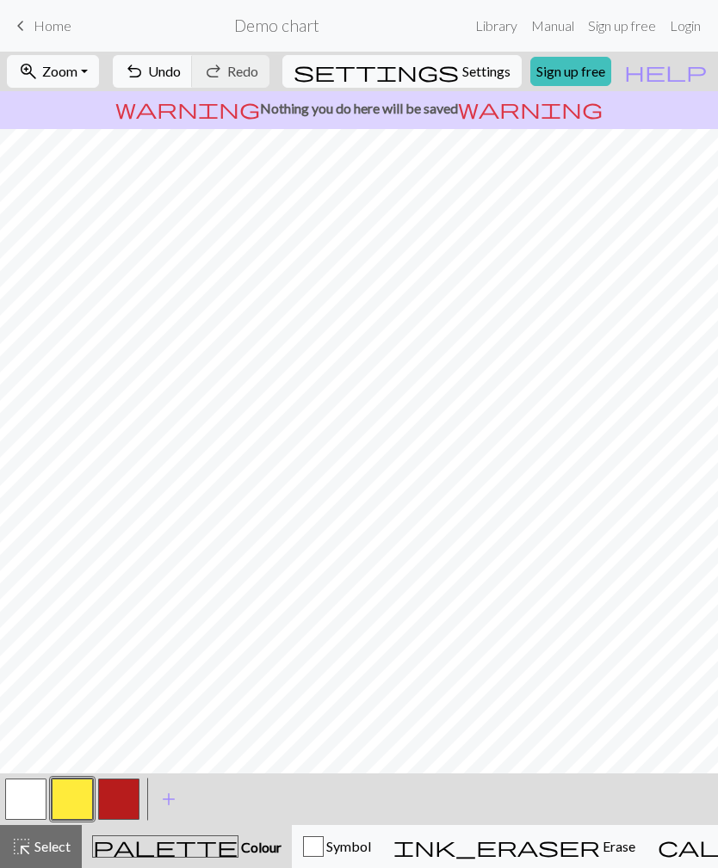
click at [64, 847] on span "Select" at bounding box center [51, 846] width 39 height 16
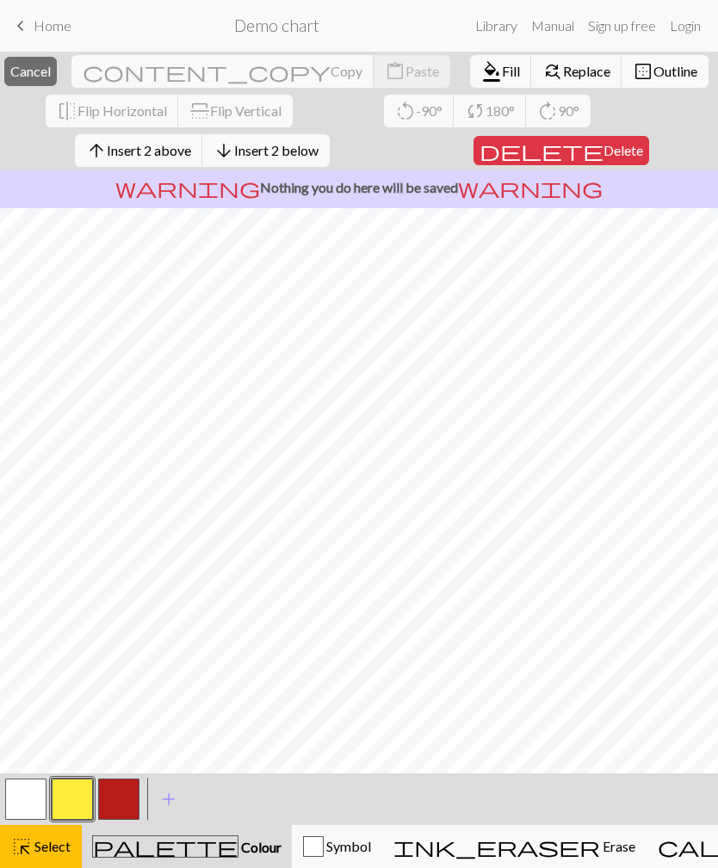
click at [122, 812] on button "button" at bounding box center [118, 799] width 41 height 41
click at [502, 77] on span "Fill" at bounding box center [511, 71] width 18 height 16
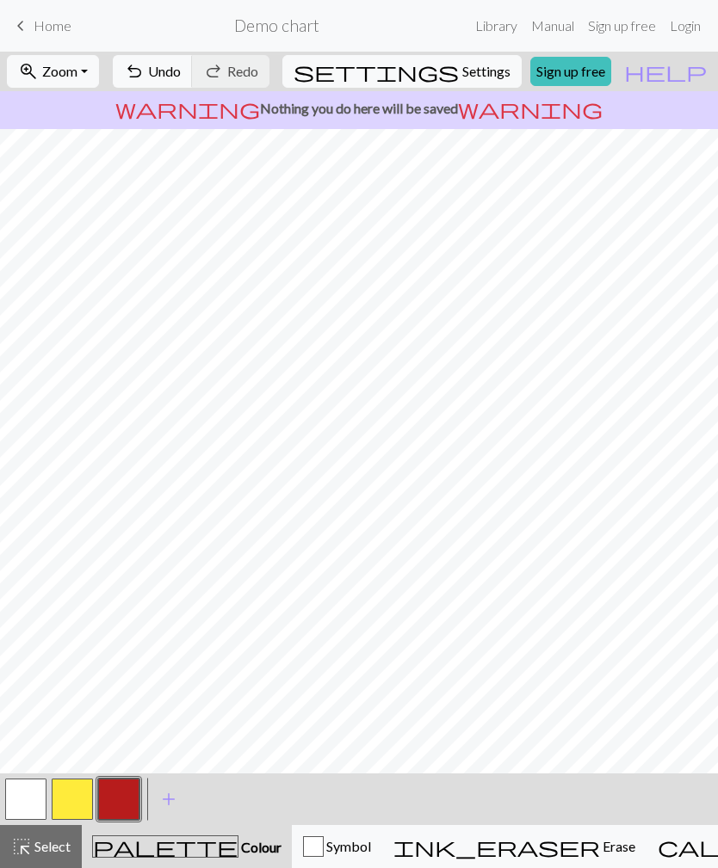
click at [79, 803] on button "button" at bounding box center [72, 799] width 41 height 41
click at [33, 859] on button "highlight_alt Select Select" at bounding box center [41, 846] width 82 height 43
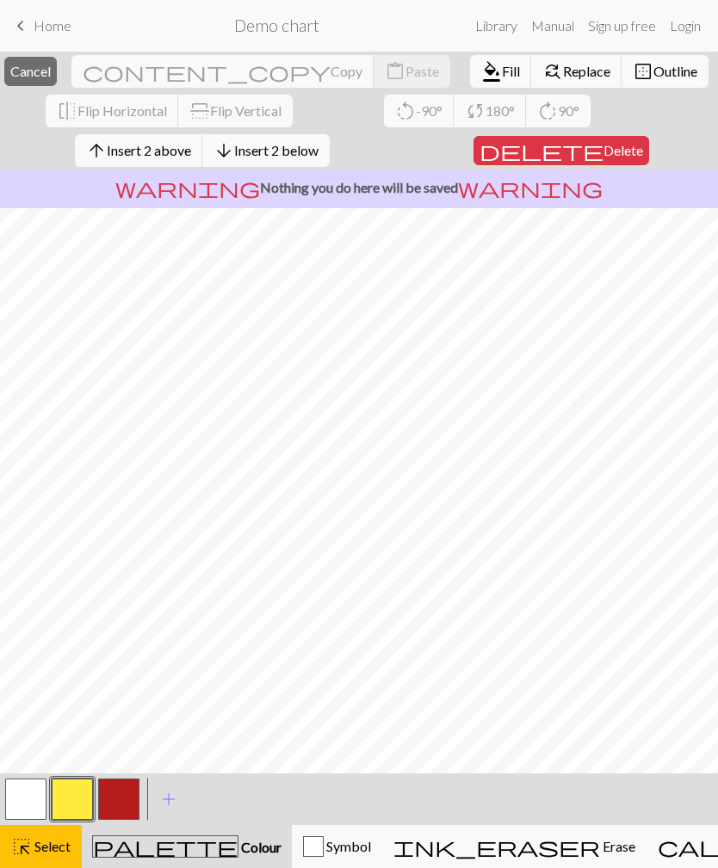
click at [502, 71] on span "Fill" at bounding box center [511, 71] width 18 height 16
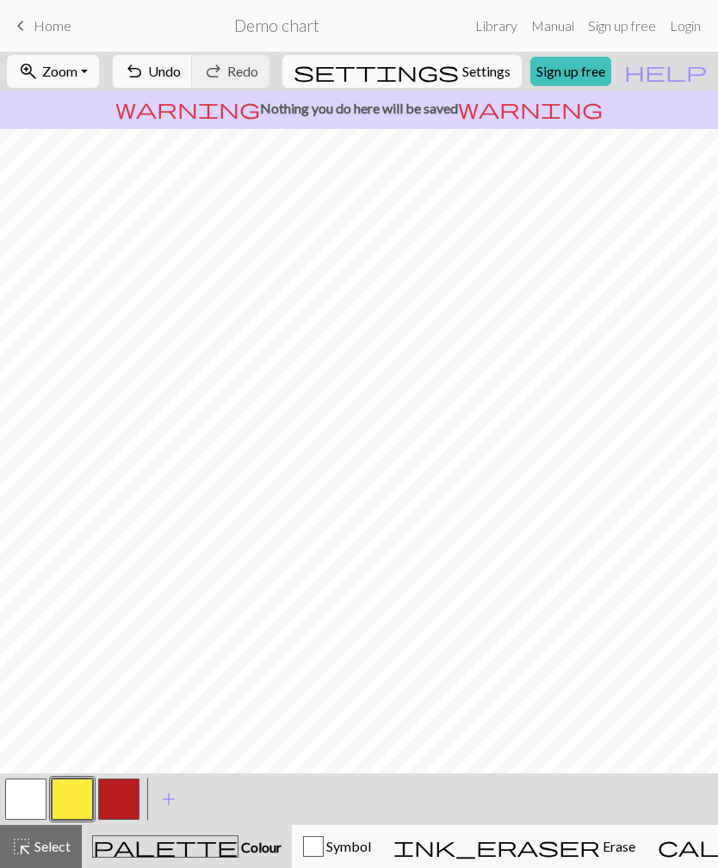
click at [117, 810] on button "button" at bounding box center [118, 799] width 41 height 41
click at [56, 852] on span "Select" at bounding box center [51, 846] width 39 height 16
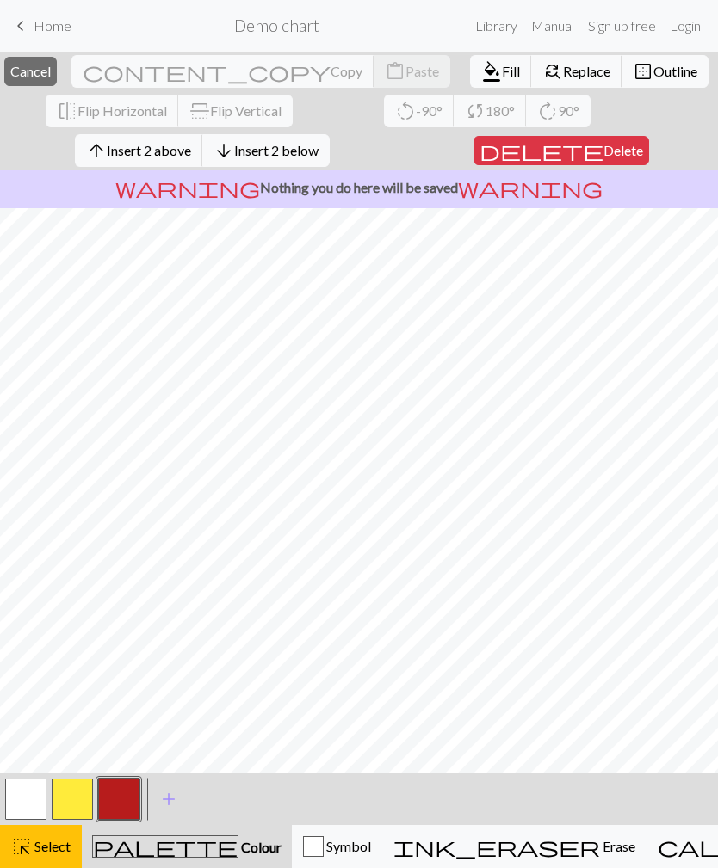
click at [120, 814] on button "button" at bounding box center [118, 799] width 41 height 41
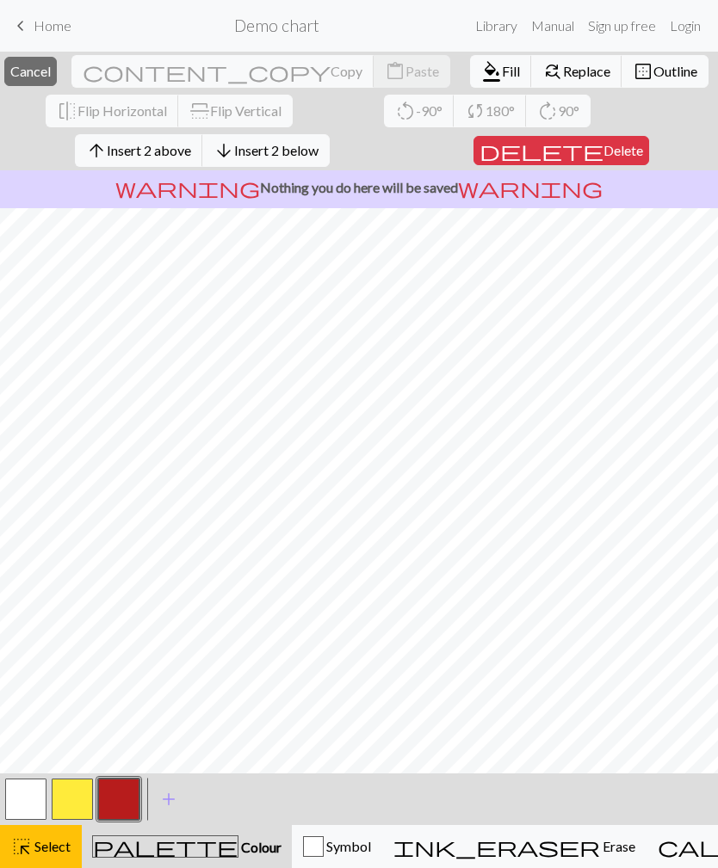
click at [502, 79] on span "Fill" at bounding box center [511, 71] width 18 height 16
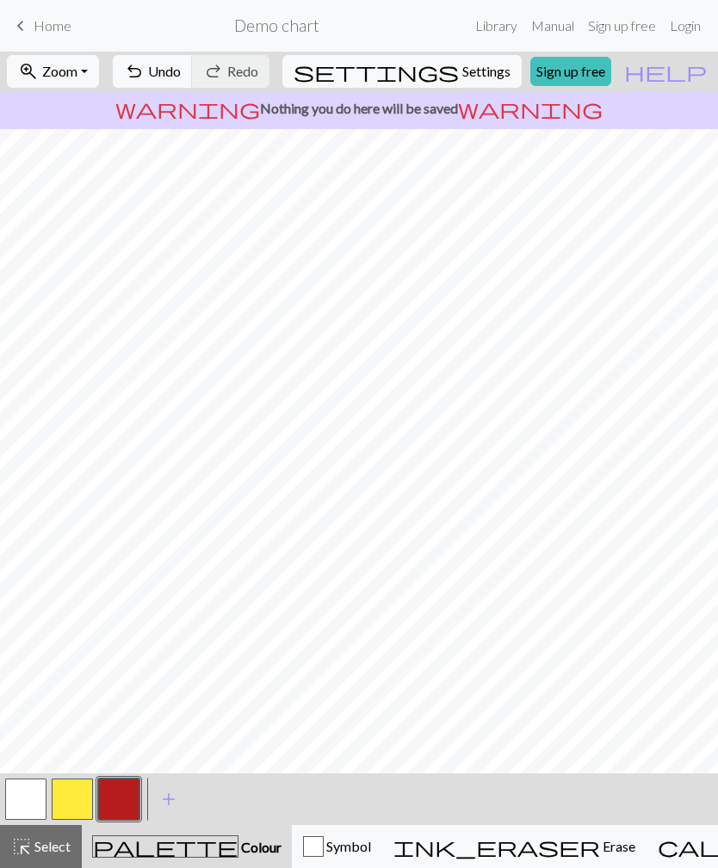
click at [71, 806] on button "button" at bounding box center [72, 799] width 41 height 41
click at [47, 848] on span "Select" at bounding box center [51, 846] width 39 height 16
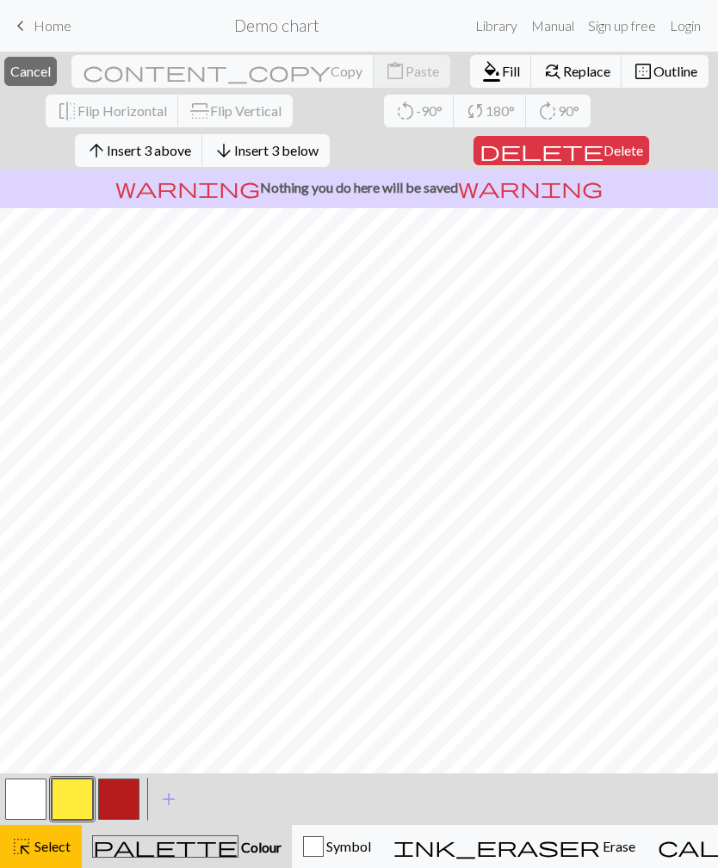
click at [470, 80] on button "format_color_fill Fill" at bounding box center [501, 71] width 62 height 33
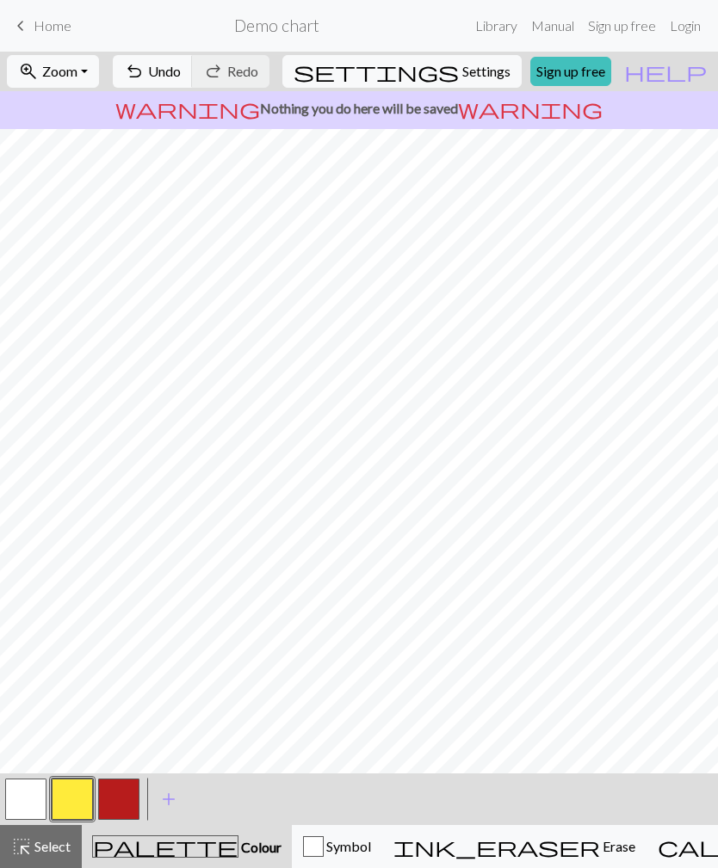
click at [120, 806] on button "button" at bounding box center [118, 799] width 41 height 41
click at [59, 848] on span "Select" at bounding box center [51, 846] width 39 height 16
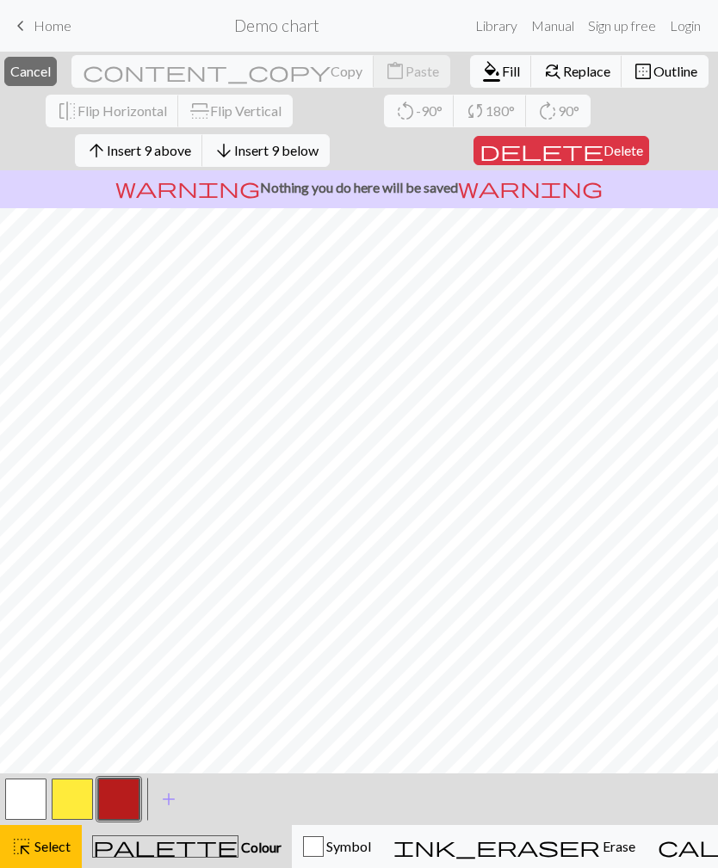
click at [502, 78] on span "Fill" at bounding box center [511, 71] width 18 height 16
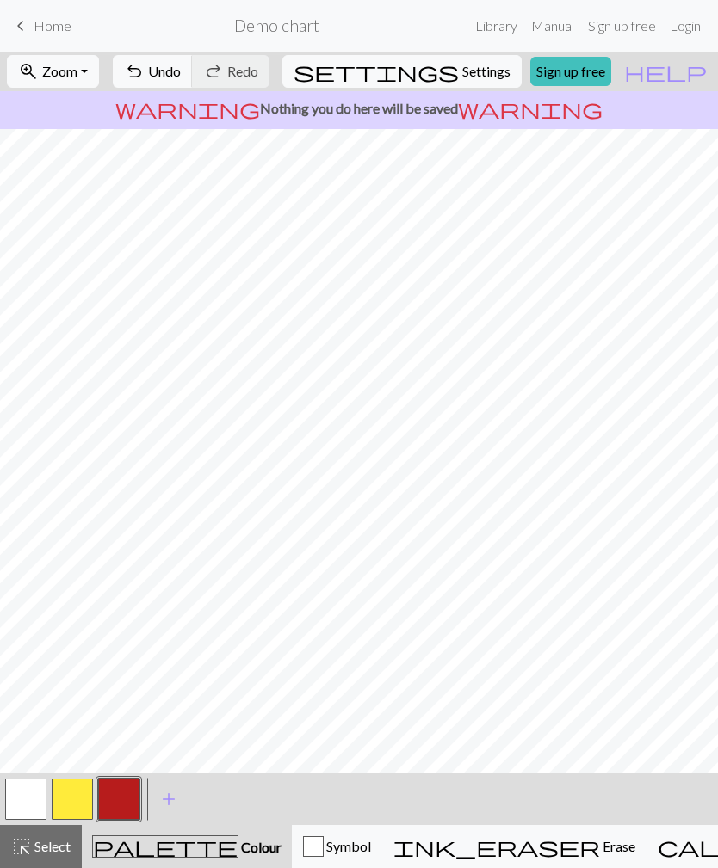
click at [73, 801] on button "button" at bounding box center [72, 799] width 41 height 41
click at [59, 841] on span "Select" at bounding box center [51, 846] width 39 height 16
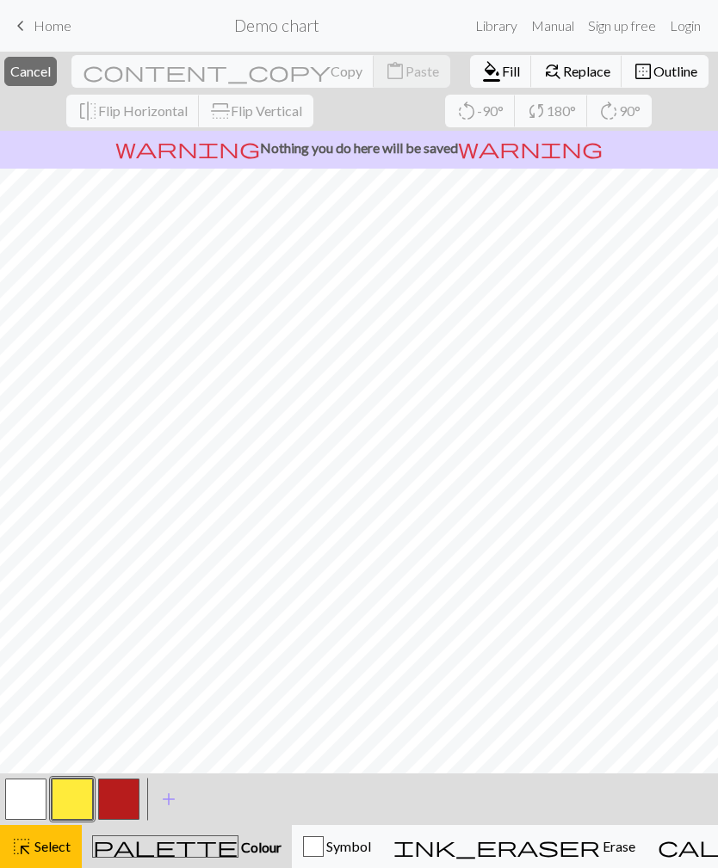
click at [77, 807] on button "button" at bounding box center [72, 799] width 41 height 41
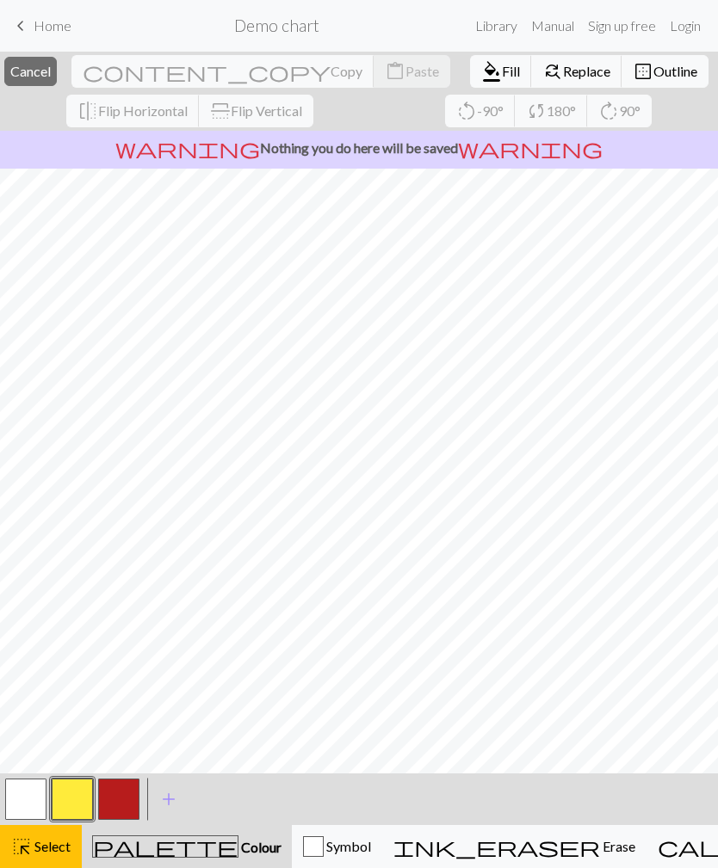
click at [502, 73] on span "Fill" at bounding box center [511, 71] width 18 height 16
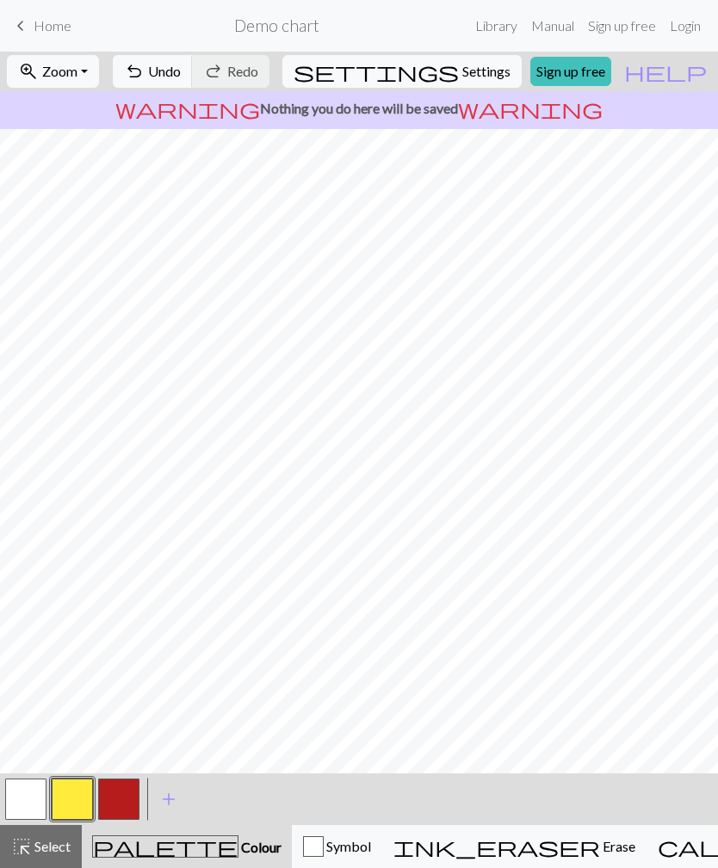
click at [193, 86] on button "undo Undo Undo" at bounding box center [153, 71] width 80 height 33
click at [51, 841] on span "Select" at bounding box center [51, 846] width 39 height 16
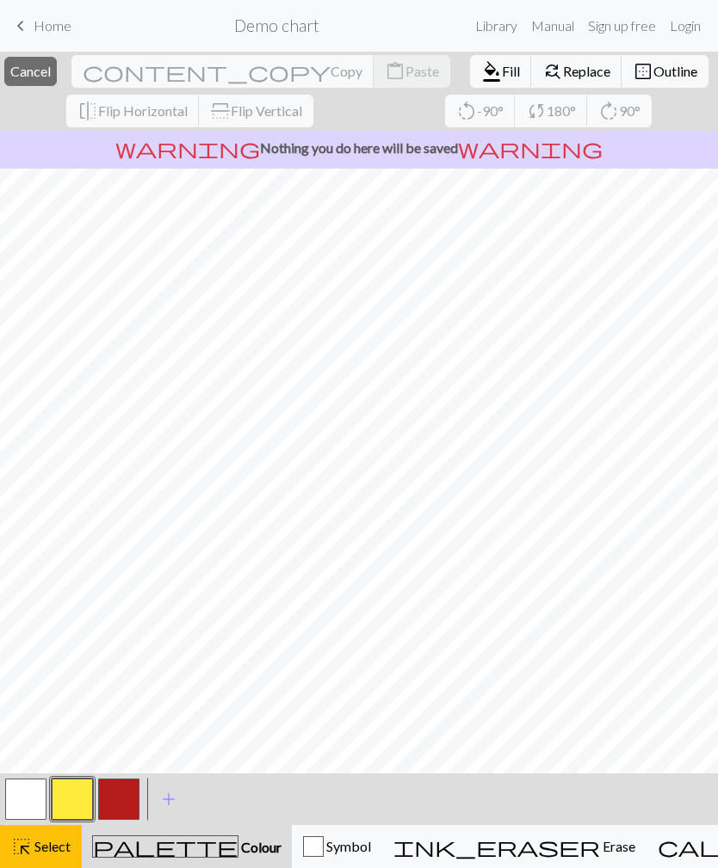
click at [481, 75] on span "format_color_fill" at bounding box center [491, 71] width 21 height 24
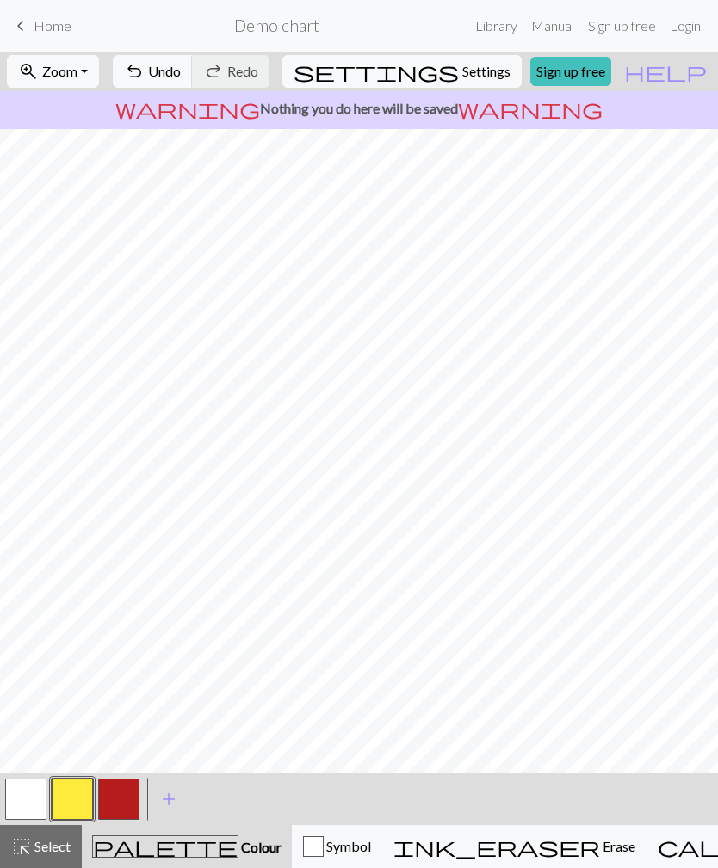
click at [122, 800] on button "button" at bounding box center [118, 799] width 41 height 41
click at [59, 841] on span "Select" at bounding box center [51, 846] width 39 height 16
click at [55, 843] on span "Select" at bounding box center [51, 846] width 39 height 16
click at [119, 798] on button "button" at bounding box center [118, 799] width 41 height 41
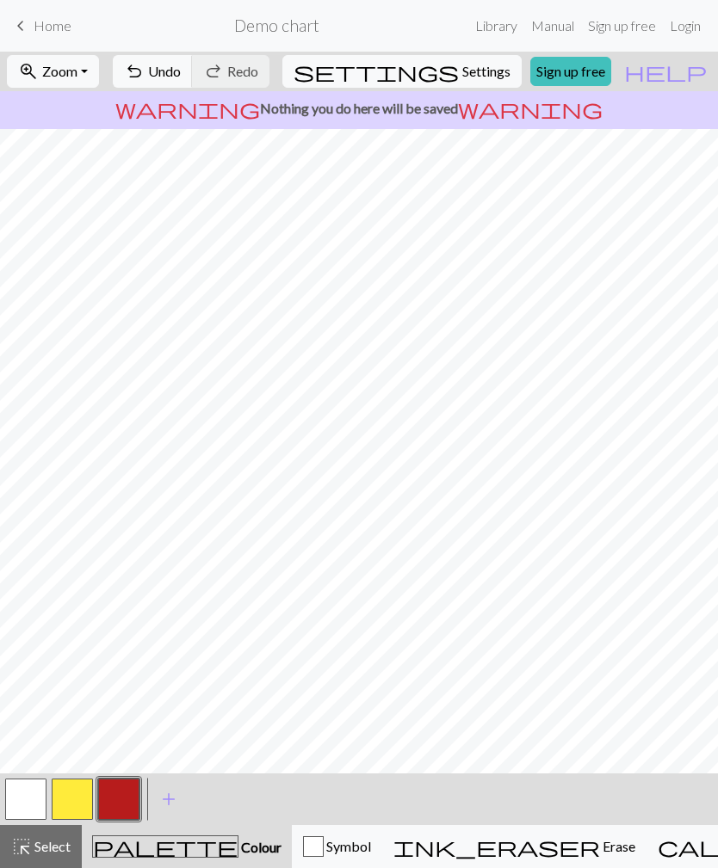
click at [465, 835] on span "ink_eraser" at bounding box center [496, 847] width 206 height 24
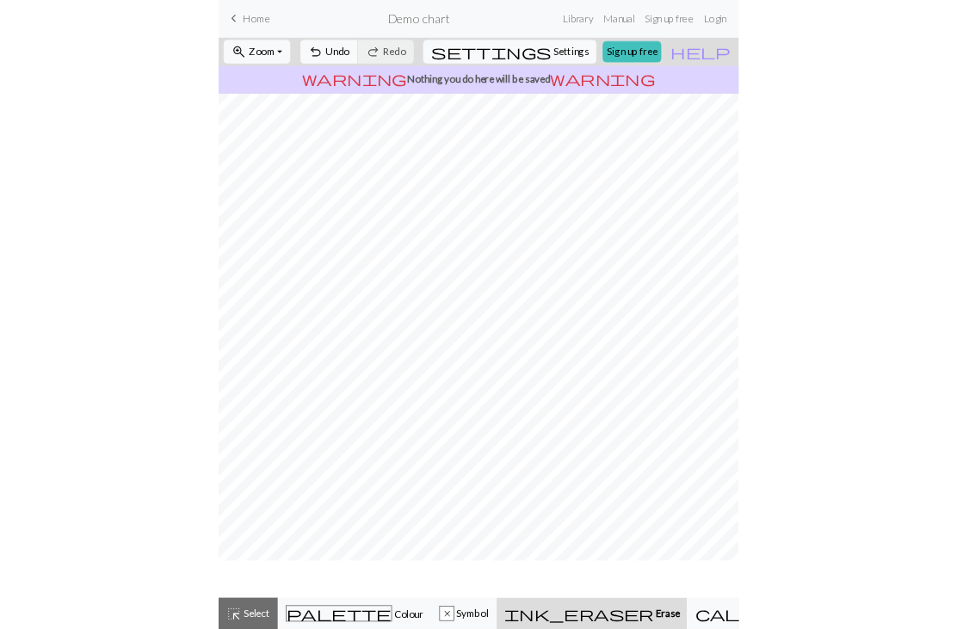
scroll to position [87, 0]
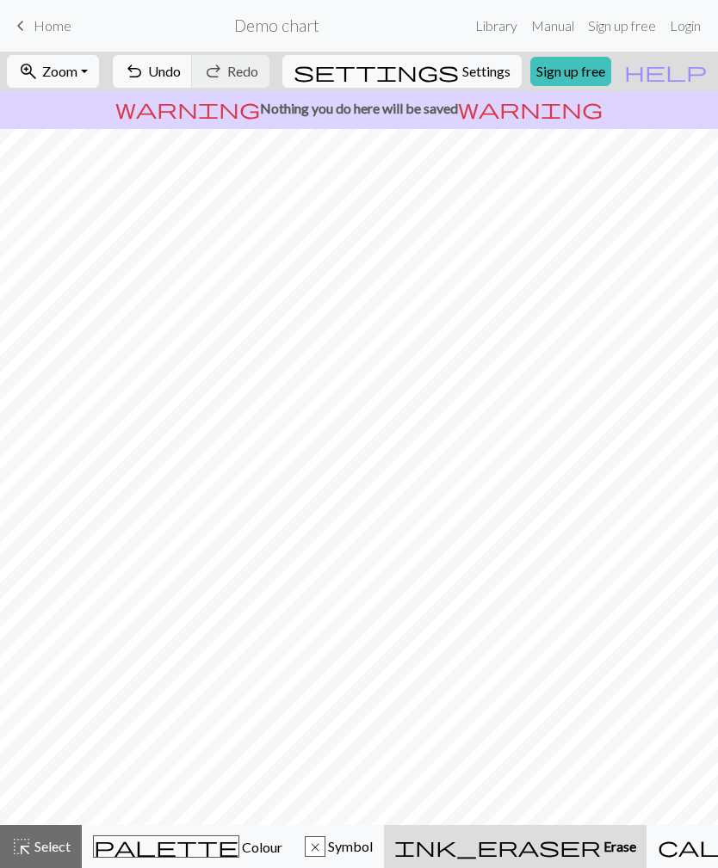
click at [239, 845] on span "Colour" at bounding box center [260, 847] width 43 height 16
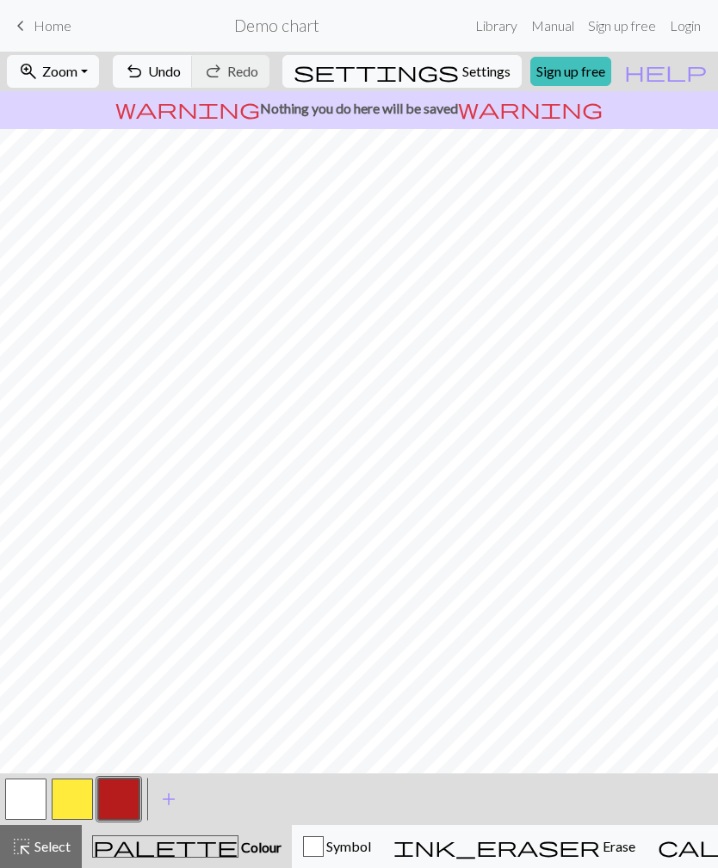
click at [74, 802] on button "button" at bounding box center [72, 799] width 41 height 41
click at [99, 80] on button "zoom_in Zoom Zoom" at bounding box center [53, 71] width 92 height 33
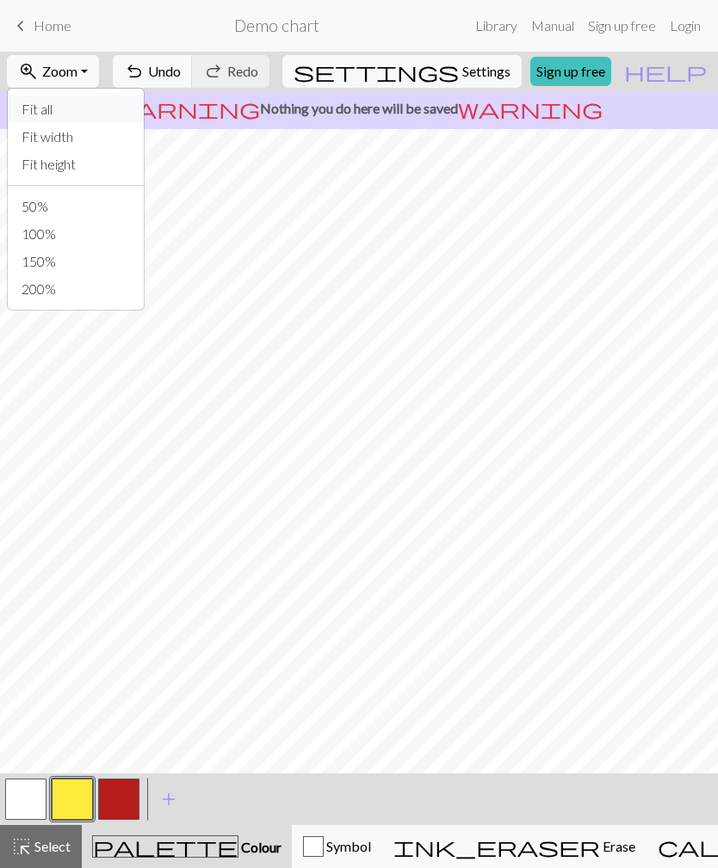
click at [83, 112] on button "Fit all" at bounding box center [76, 110] width 136 height 28
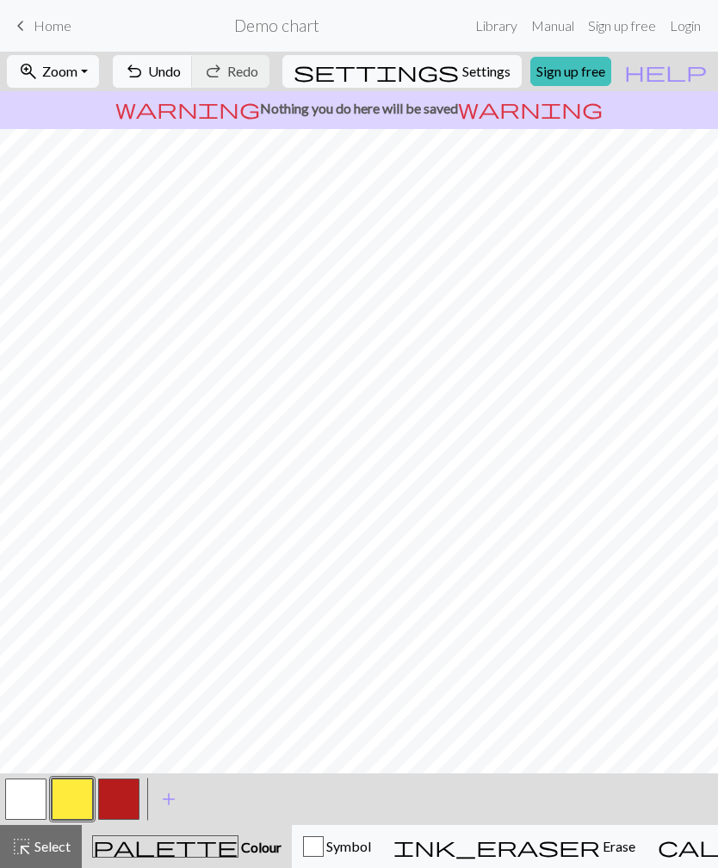
click at [99, 79] on button "zoom_in Zoom Zoom" at bounding box center [53, 71] width 92 height 33
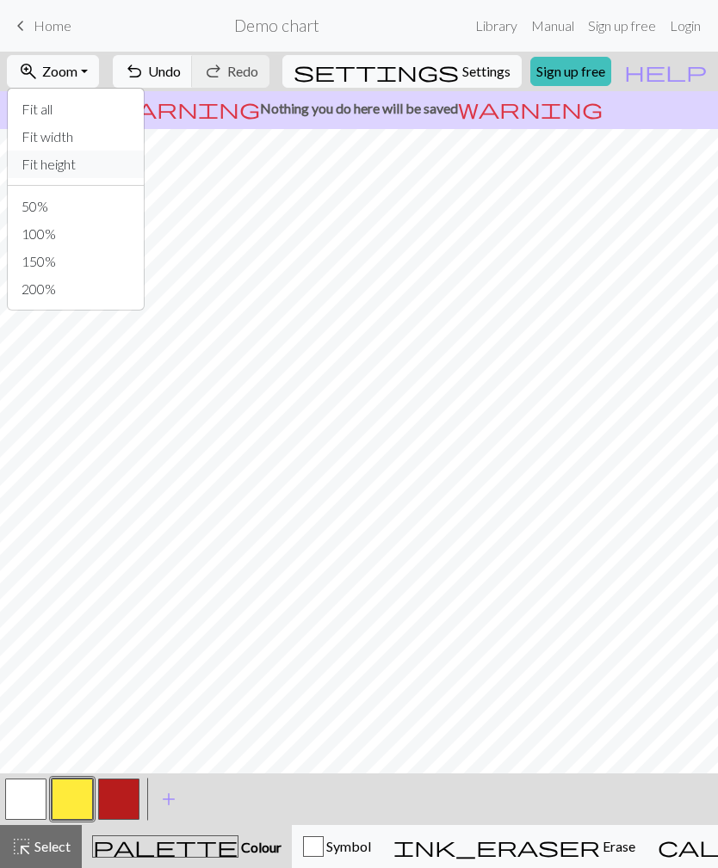
click at [125, 168] on button "Fit height" at bounding box center [76, 165] width 136 height 28
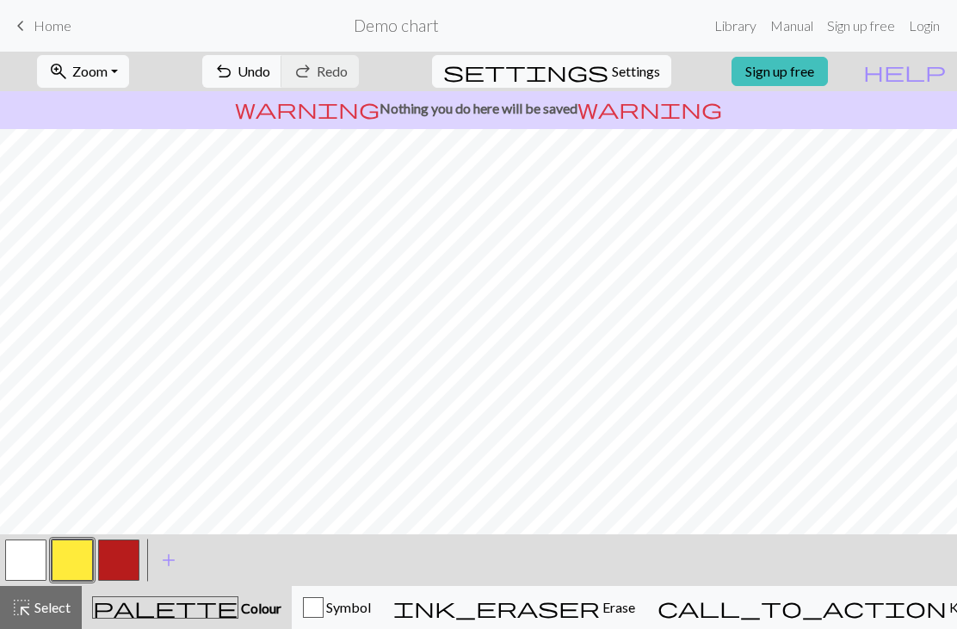
click at [270, 63] on span "Undo" at bounding box center [253, 71] width 33 height 16
click at [348, 66] on span "Redo" at bounding box center [332, 71] width 31 height 16
click at [270, 79] on span "Undo" at bounding box center [253, 71] width 33 height 16
click at [282, 83] on button "undo Undo Undo" at bounding box center [242, 71] width 80 height 33
click at [348, 71] on span "Redo" at bounding box center [332, 71] width 31 height 16
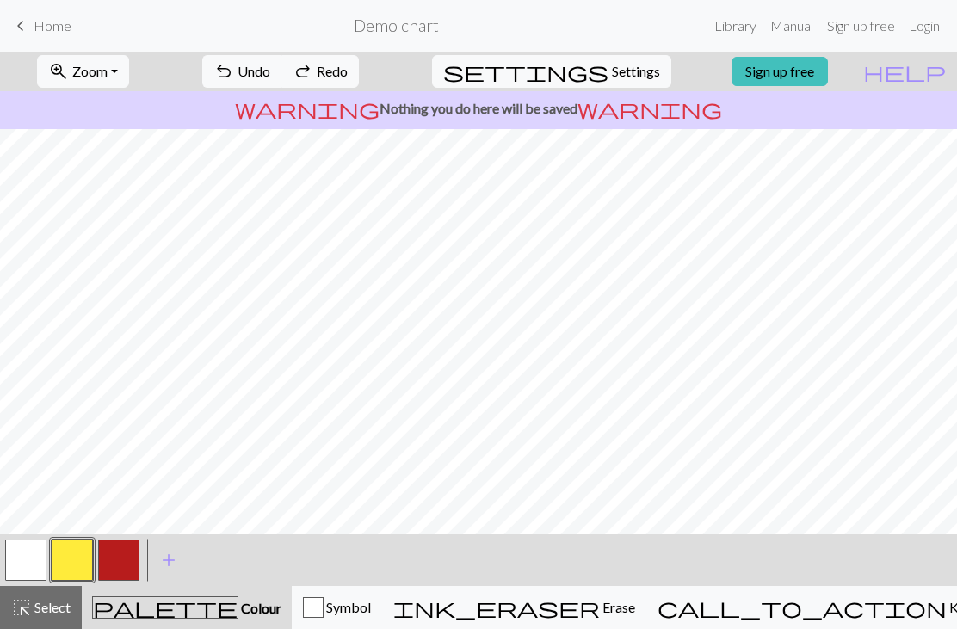
click at [348, 69] on span "Redo" at bounding box center [332, 71] width 31 height 16
click at [372, 76] on div "undo Undo Undo redo Redo Redo" at bounding box center [280, 72] width 182 height 40
click at [108, 68] on span "Zoom" at bounding box center [89, 71] width 35 height 16
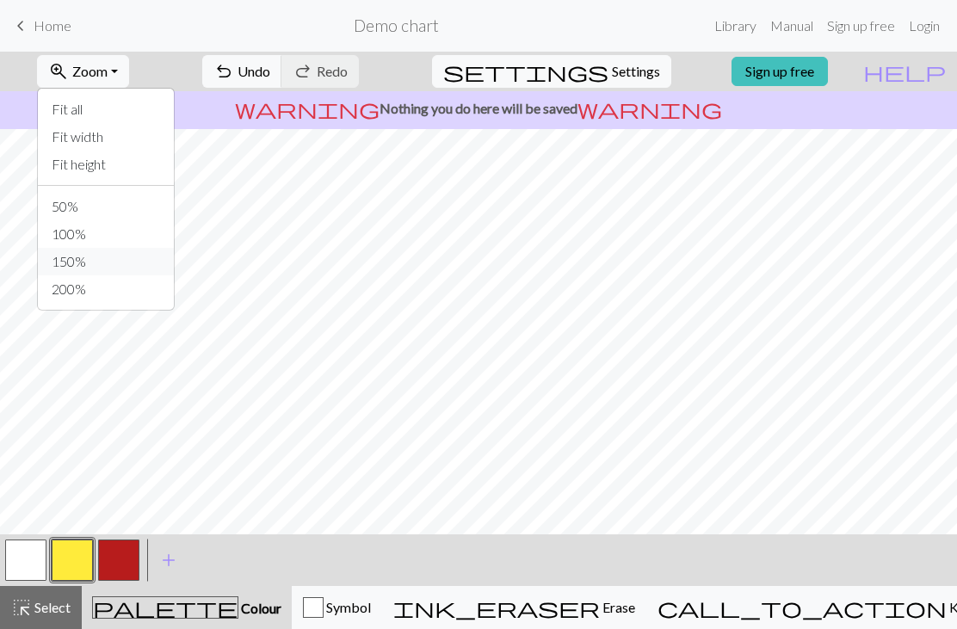
click at [96, 268] on button "150%" at bounding box center [106, 262] width 136 height 28
click at [129, 71] on button "zoom_in Zoom Zoom" at bounding box center [83, 71] width 92 height 33
click at [105, 299] on button "200%" at bounding box center [106, 289] width 136 height 28
click at [119, 83] on button "zoom_in Zoom Zoom" at bounding box center [83, 71] width 92 height 33
click at [112, 206] on button "50%" at bounding box center [106, 207] width 136 height 28
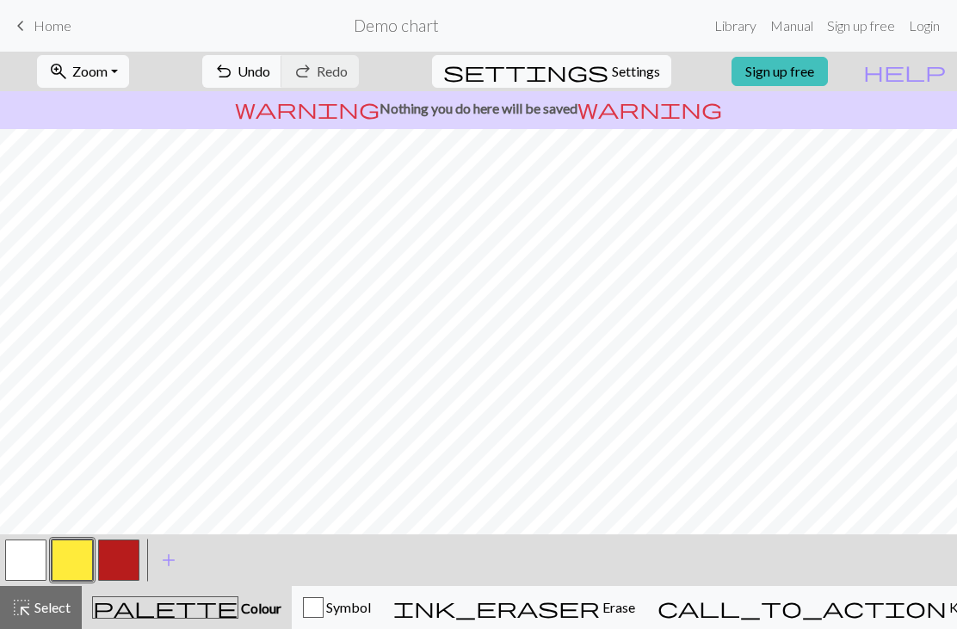
click at [108, 70] on span "Zoom" at bounding box center [89, 71] width 35 height 16
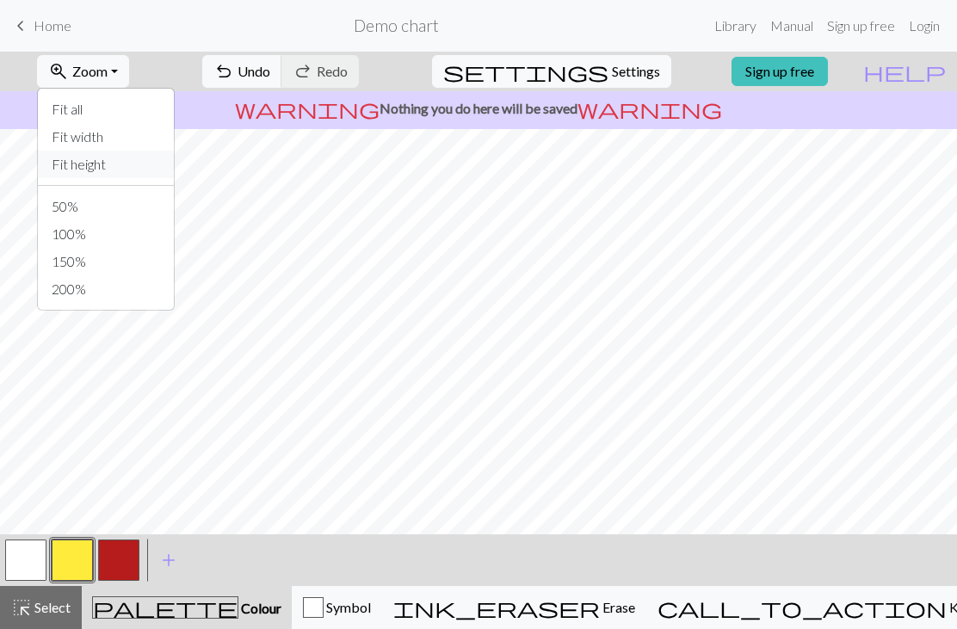
click at [105, 172] on button "Fit height" at bounding box center [106, 165] width 136 height 28
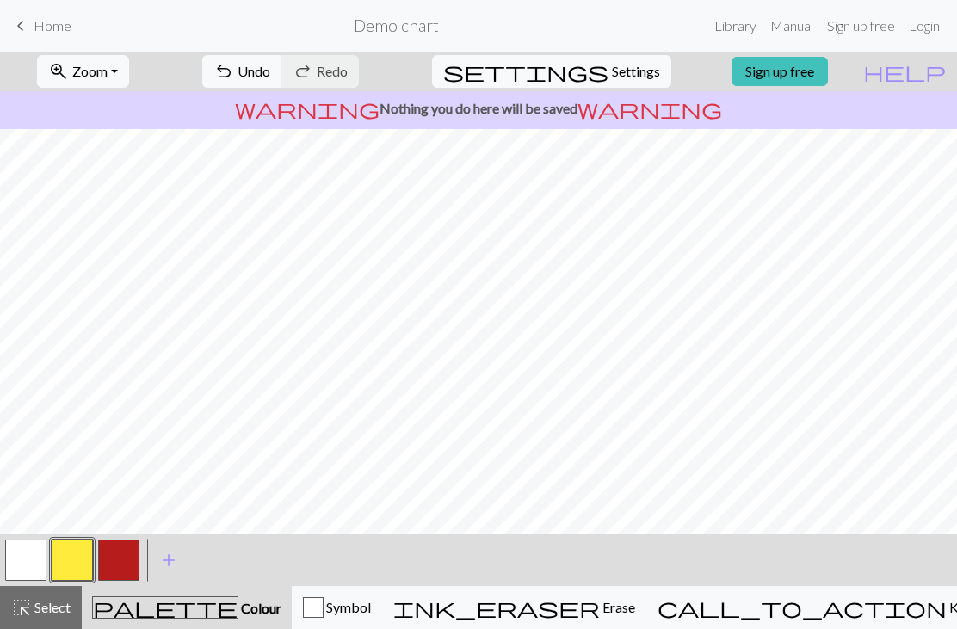
click at [108, 75] on span "Zoom" at bounding box center [89, 71] width 35 height 16
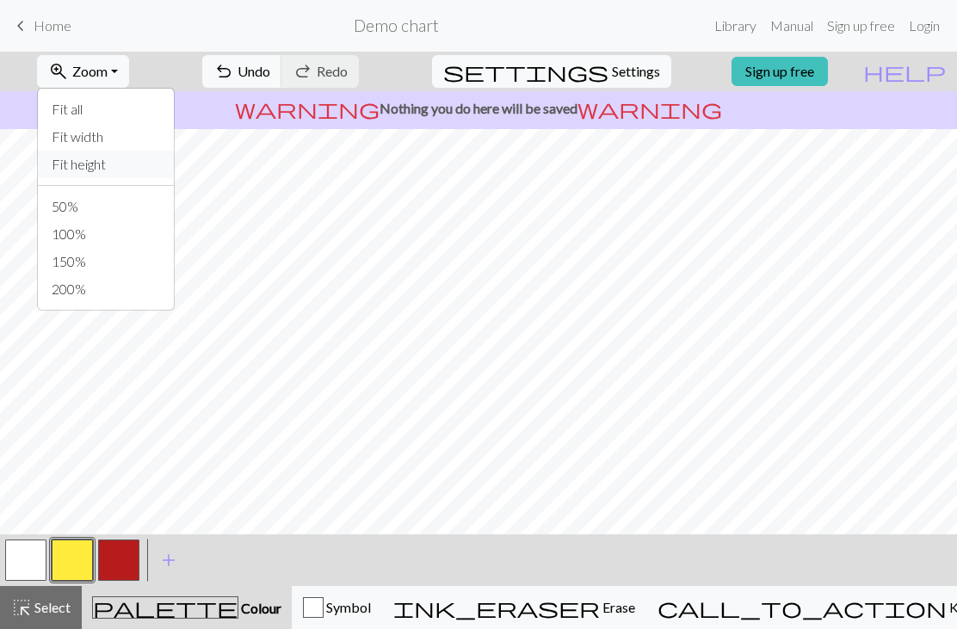
click at [96, 151] on button "Fit height" at bounding box center [106, 165] width 136 height 28
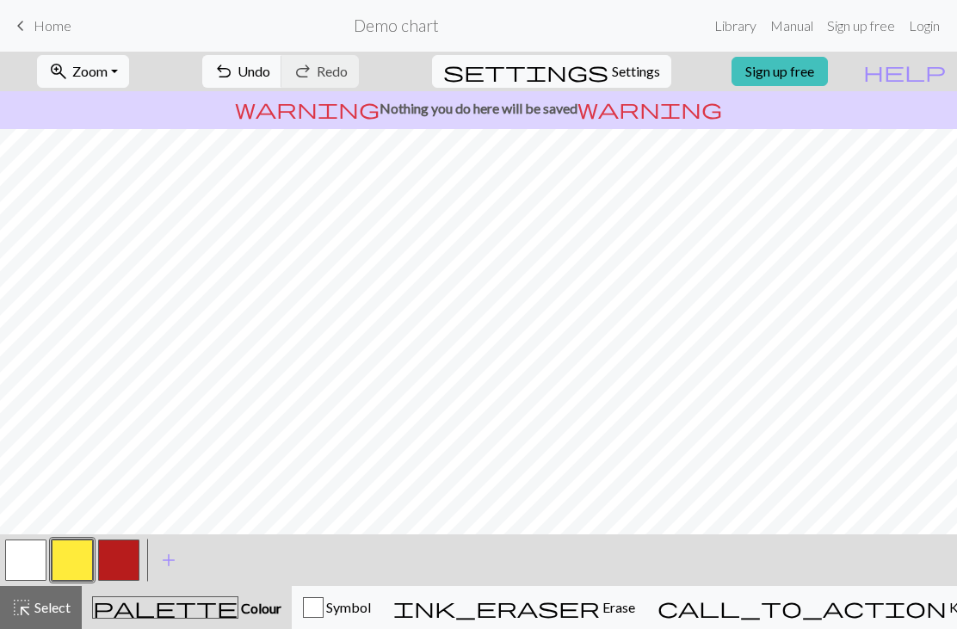
click at [129, 65] on button "zoom_in Zoom Zoom" at bounding box center [83, 71] width 92 height 33
click at [110, 122] on button "Fit all" at bounding box center [106, 110] width 136 height 28
click at [129, 79] on button "zoom_in Zoom Zoom" at bounding box center [83, 71] width 92 height 33
click at [103, 216] on button "50%" at bounding box center [106, 207] width 136 height 28
click at [129, 68] on button "zoom_in Zoom Zoom" at bounding box center [83, 71] width 92 height 33
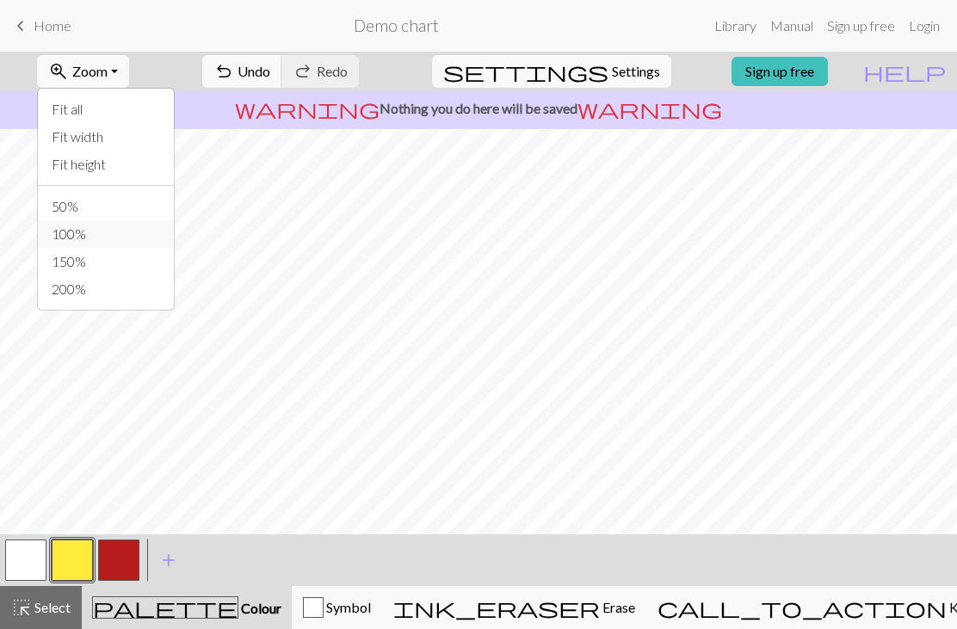
click at [93, 231] on button "100%" at bounding box center [106, 234] width 136 height 28
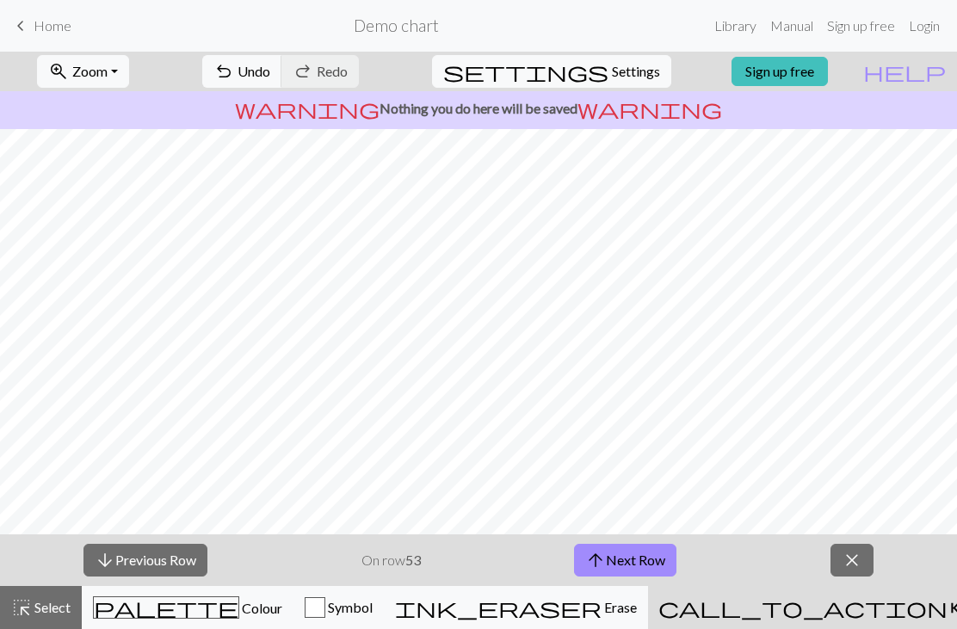
click at [717, 549] on span "close" at bounding box center [851, 560] width 21 height 24
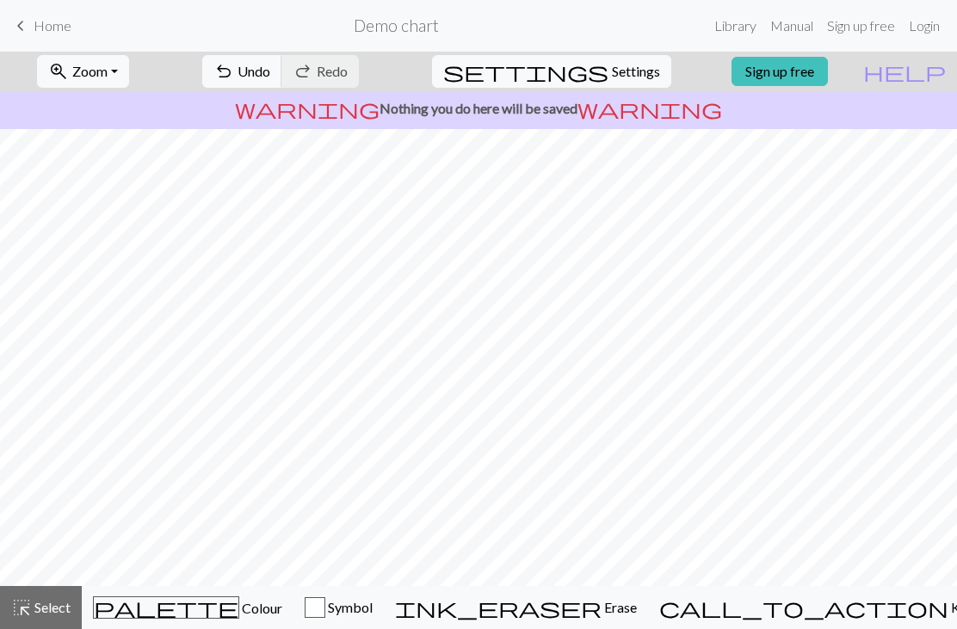
click at [384, 620] on button "Symbol" at bounding box center [338, 607] width 90 height 43
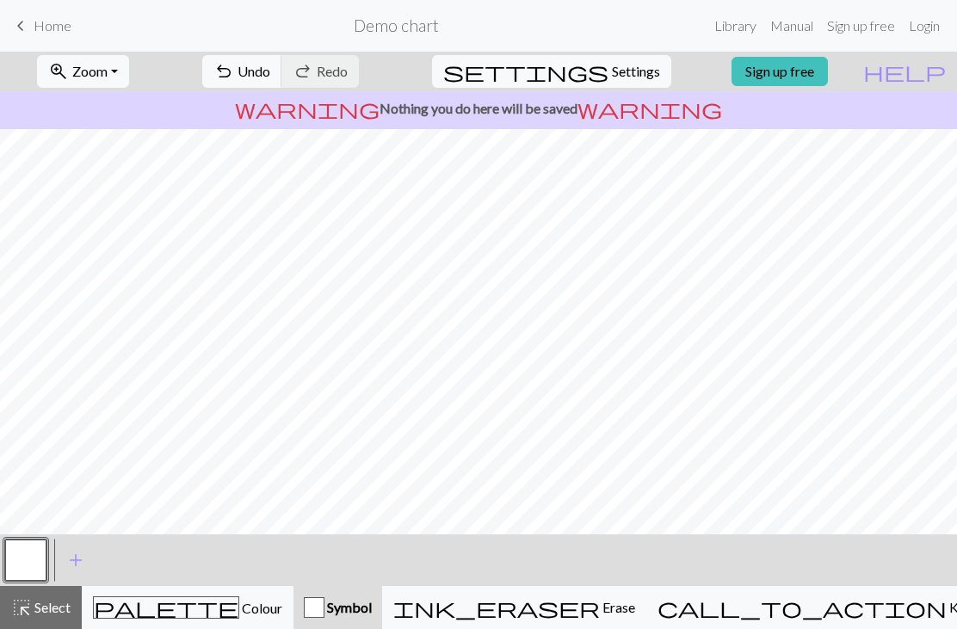
click at [78, 563] on span "add" at bounding box center [75, 560] width 21 height 24
click at [75, 571] on button "button" at bounding box center [72, 559] width 41 height 41
click at [72, 563] on button "button" at bounding box center [72, 559] width 41 height 41
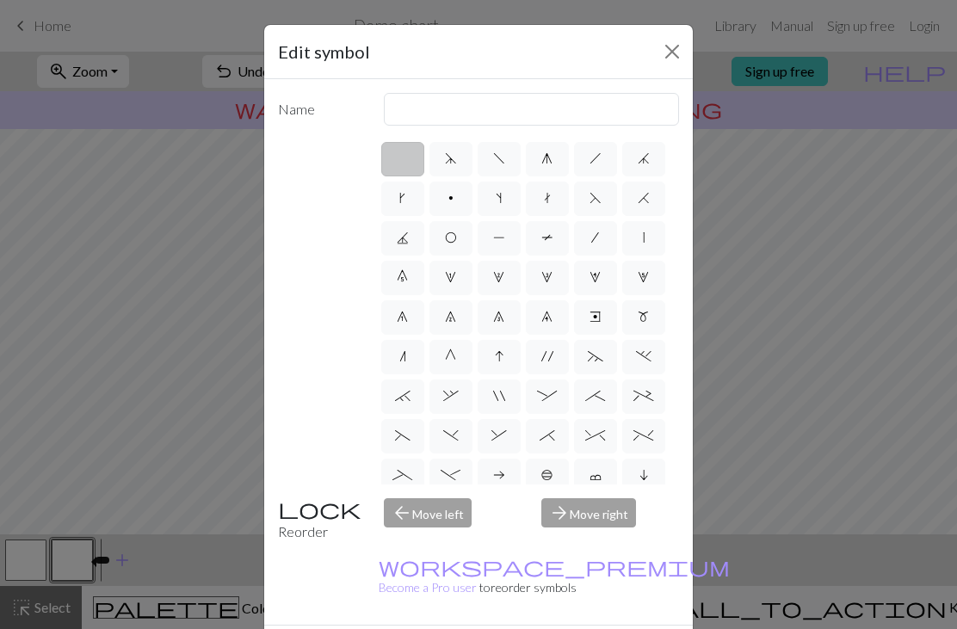
click at [661, 59] on button "Close" at bounding box center [672, 52] width 28 height 28
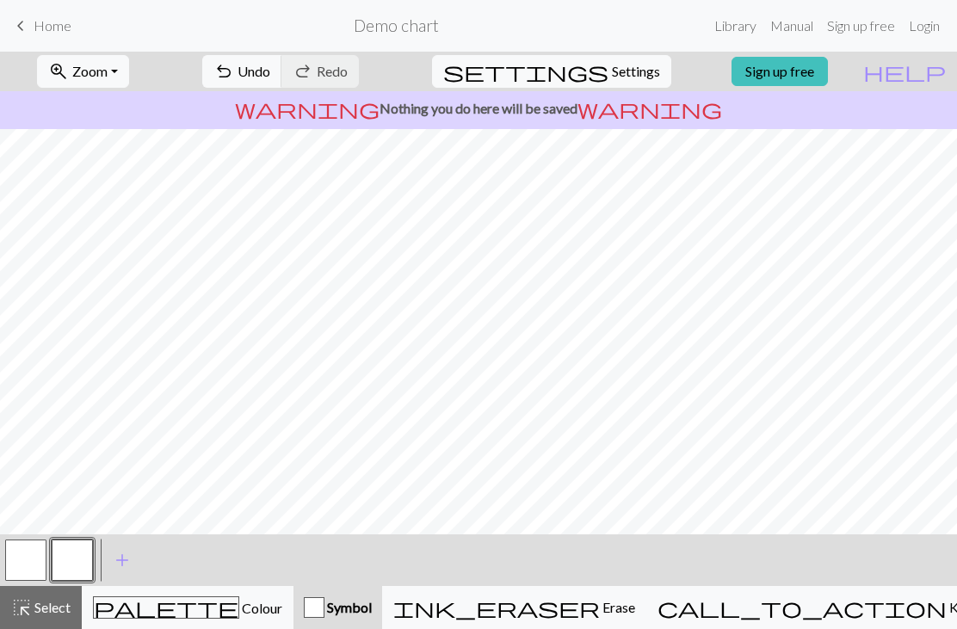
click at [86, 566] on button "button" at bounding box center [72, 559] width 41 height 41
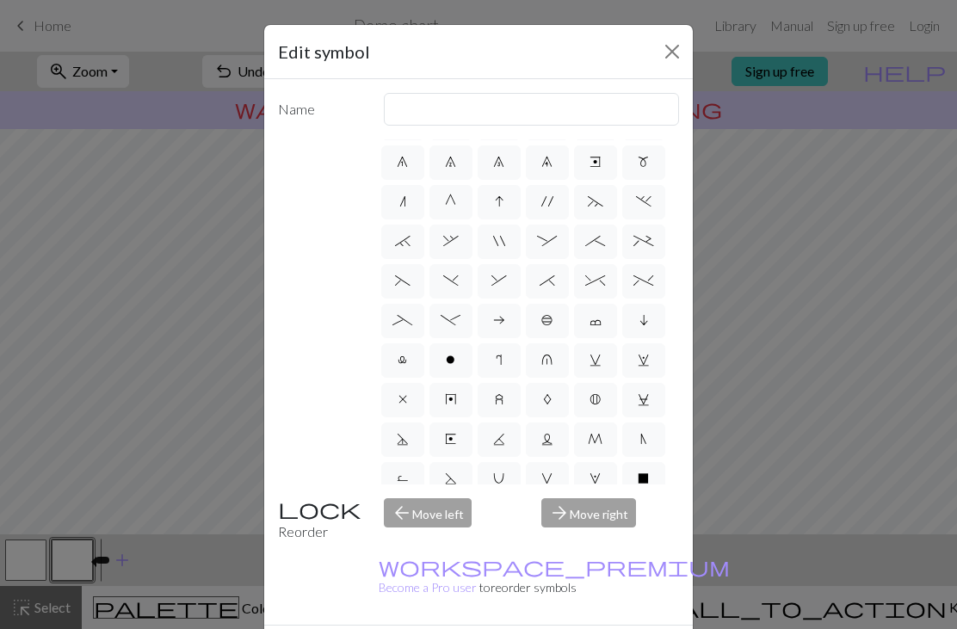
scroll to position [154, 0]
click at [662, 51] on button "Close" at bounding box center [672, 52] width 28 height 28
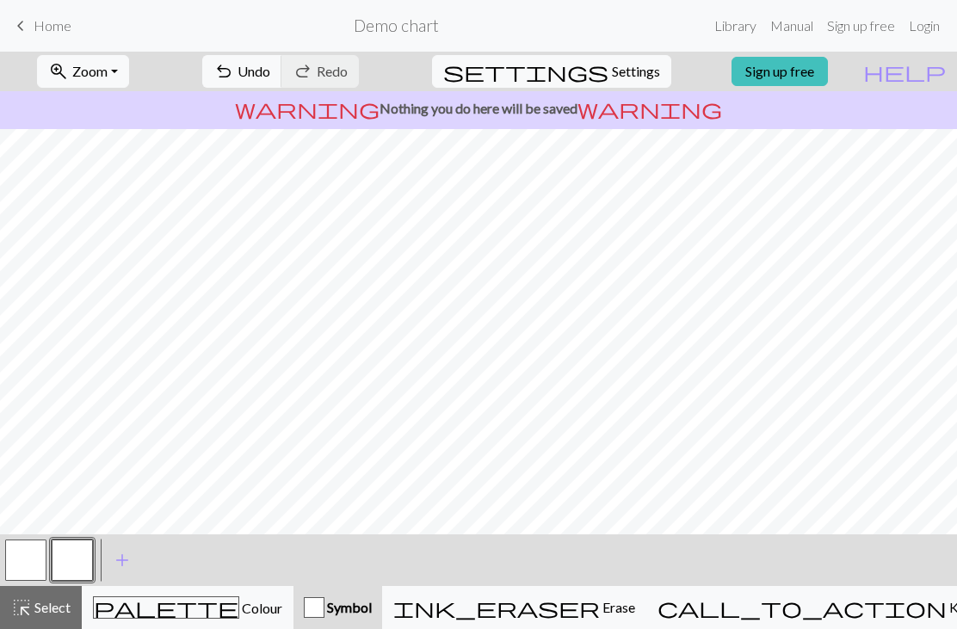
click at [33, 561] on button "button" at bounding box center [25, 559] width 41 height 41
click at [179, 621] on button "palette Colour Colour" at bounding box center [188, 607] width 212 height 43
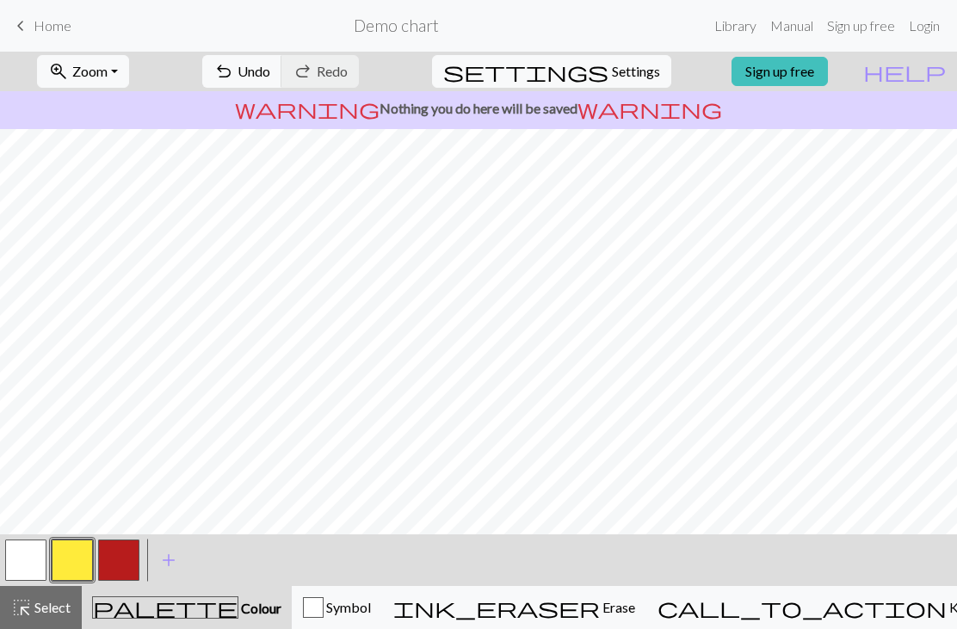
click at [63, 611] on span "Select" at bounding box center [51, 607] width 39 height 16
